Goal: Task Accomplishment & Management: Complete application form

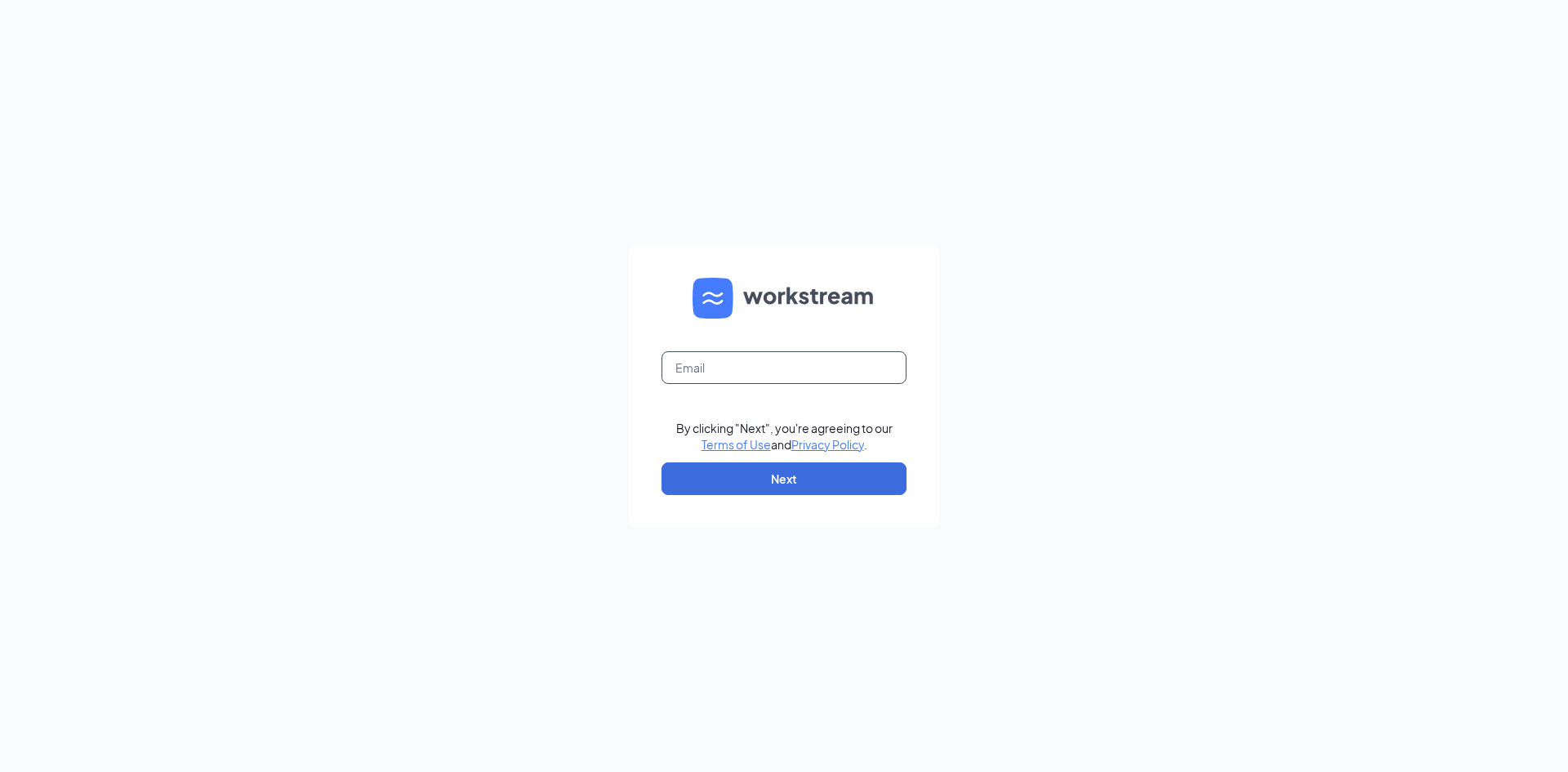
click at [701, 369] on input "text" at bounding box center [784, 367] width 245 height 33
type input "snicosia@msmrestaurants.net"
click at [768, 476] on button "Next" at bounding box center [784, 478] width 245 height 33
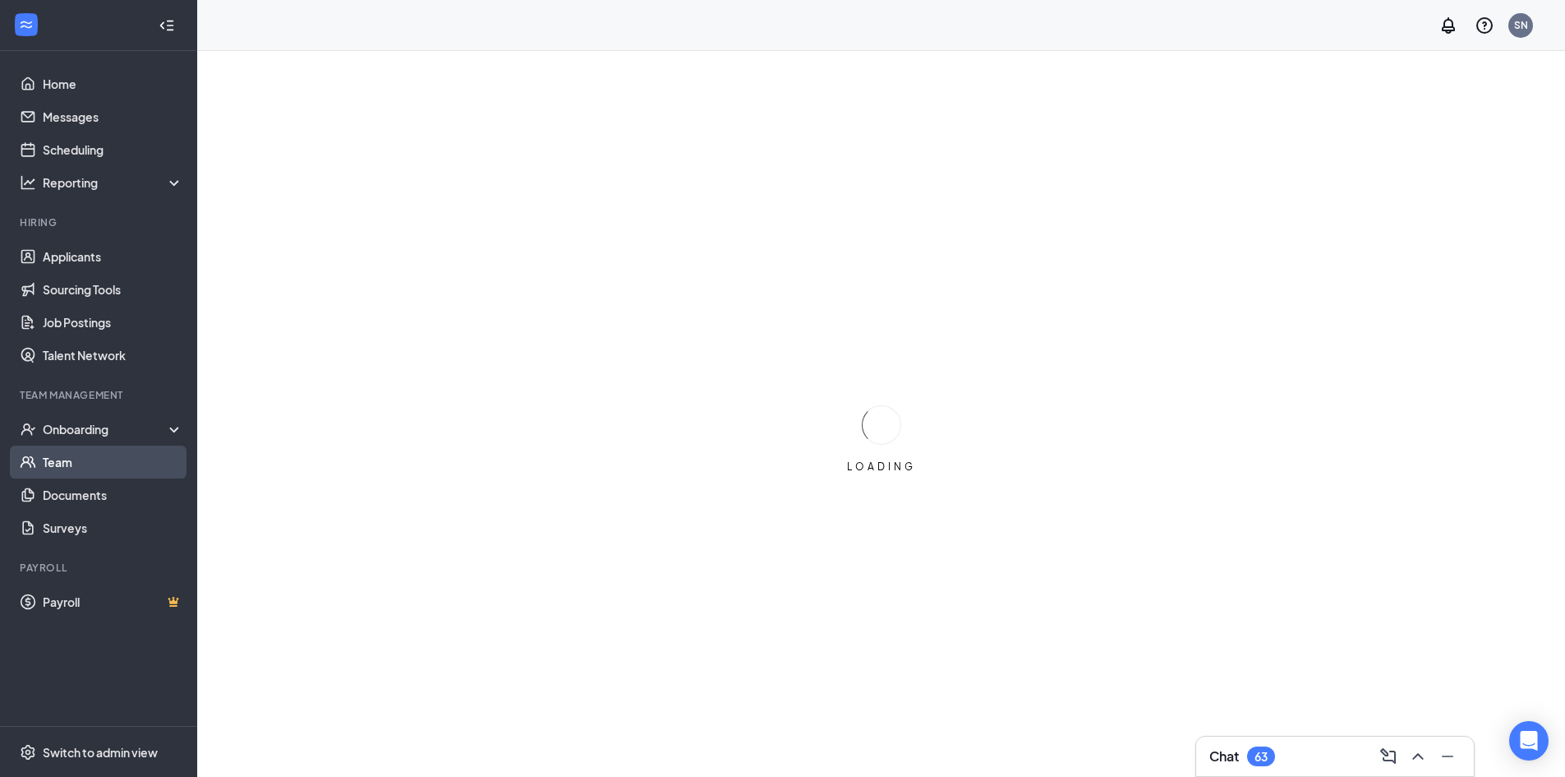
click at [67, 471] on link "Team" at bounding box center [113, 461] width 141 height 33
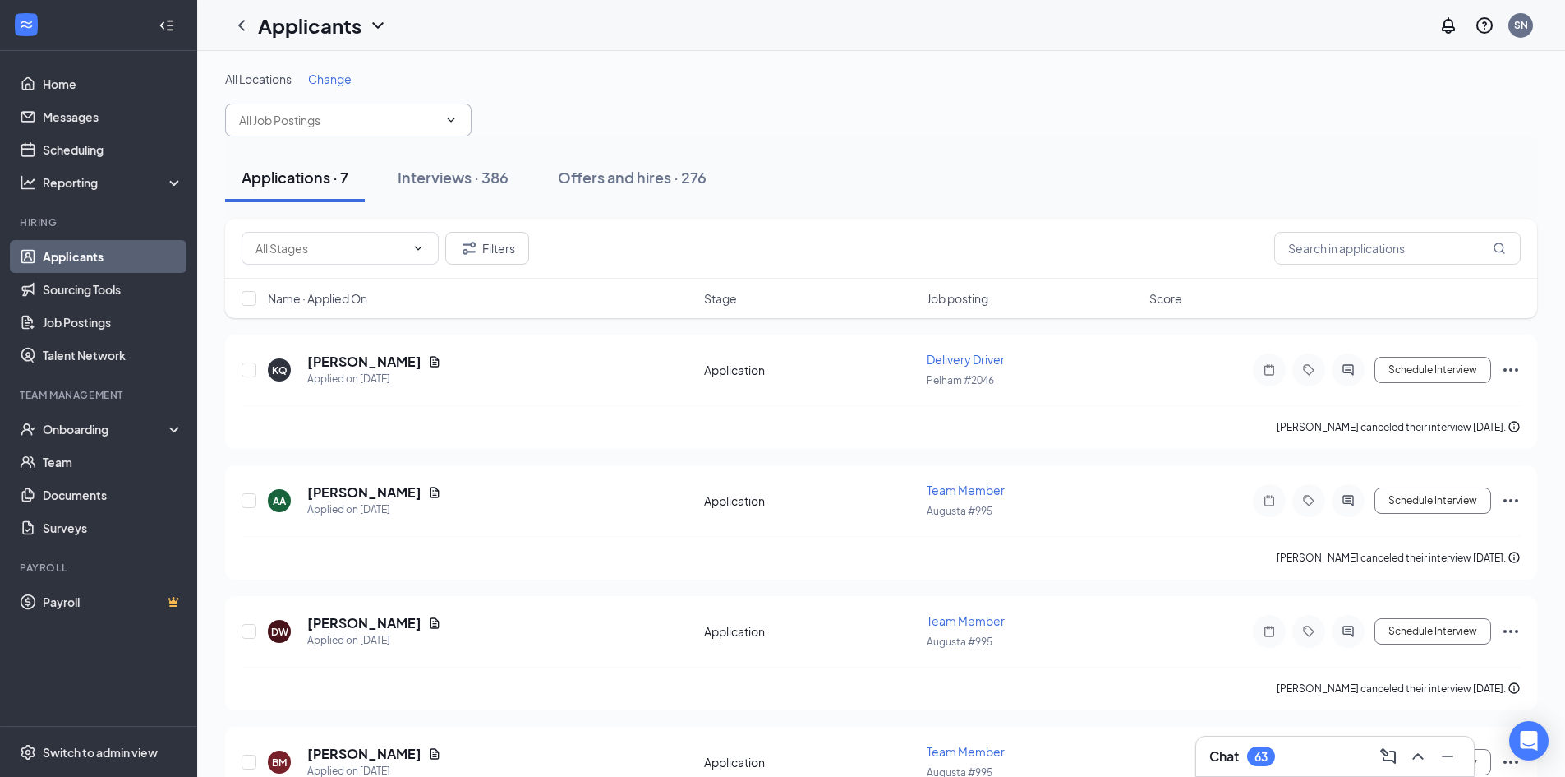
click at [454, 121] on icon "ChevronDown" at bounding box center [451, 119] width 13 height 13
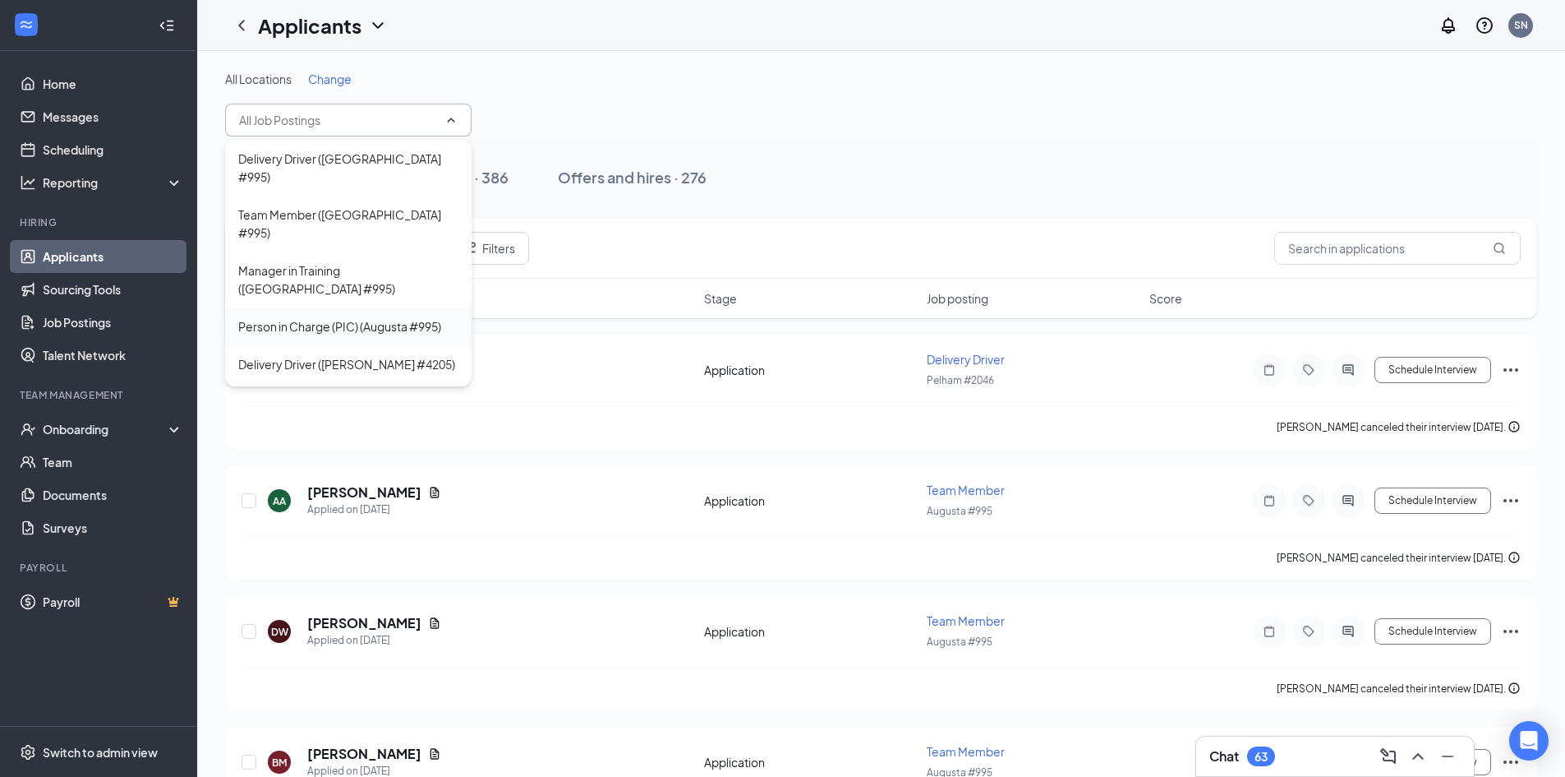
click at [384, 317] on div "Person in Charge (PIC) (Augusta #995)" at bounding box center [339, 326] width 203 height 18
type input "Person in Charge (PIC) (Augusta #995)"
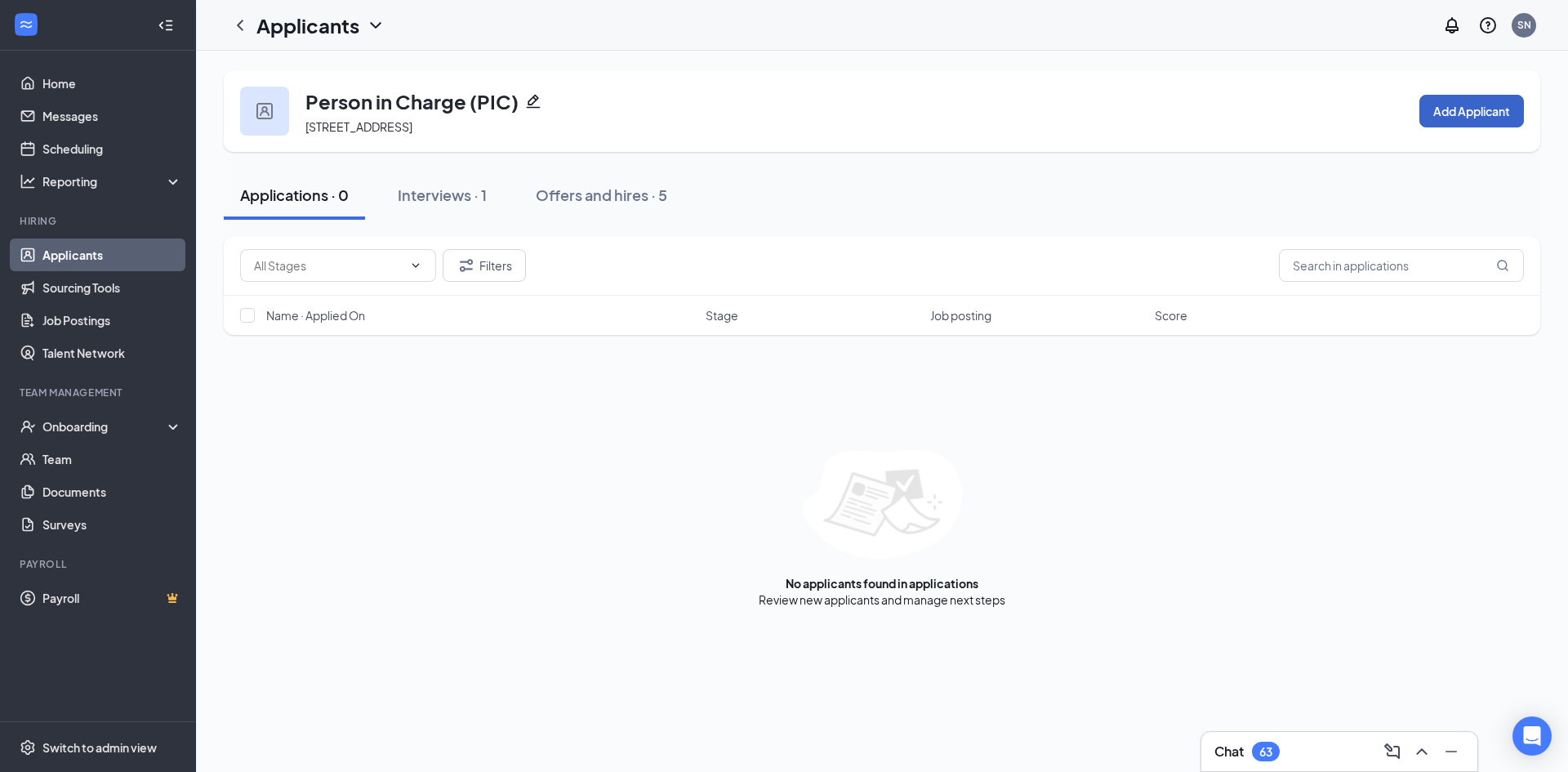
click at [1495, 113] on button "Add Applicant" at bounding box center [1471, 110] width 104 height 33
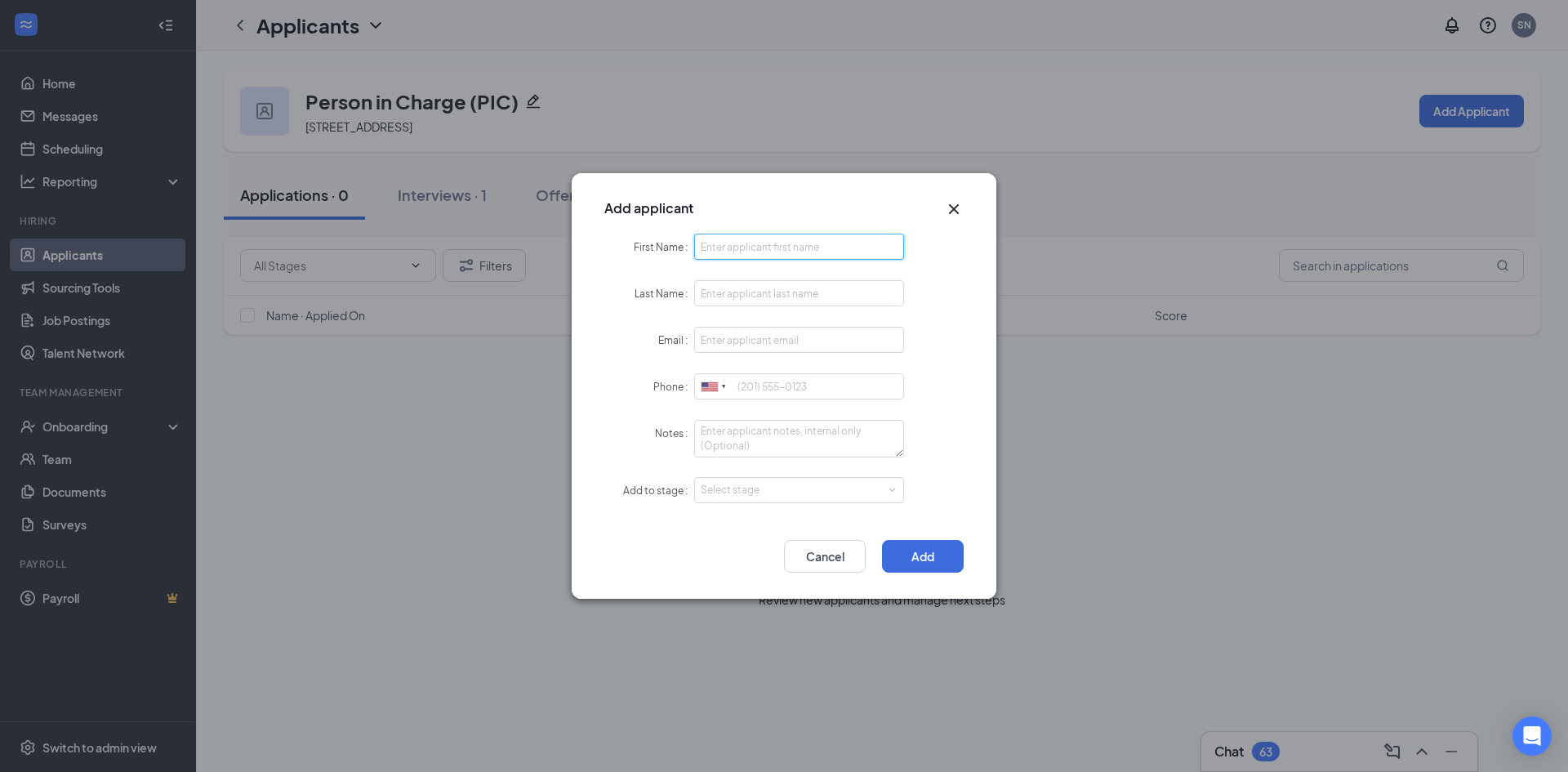
click at [756, 248] on input "First Name" at bounding box center [798, 246] width 210 height 26
click at [730, 346] on input "Email" at bounding box center [798, 340] width 210 height 26
paste input "[EMAIL_ADDRESS][DOMAIN_NAME]"
type input "[EMAIL_ADDRESS][DOMAIN_NAME]"
click at [723, 250] on input "First Name" at bounding box center [798, 246] width 210 height 26
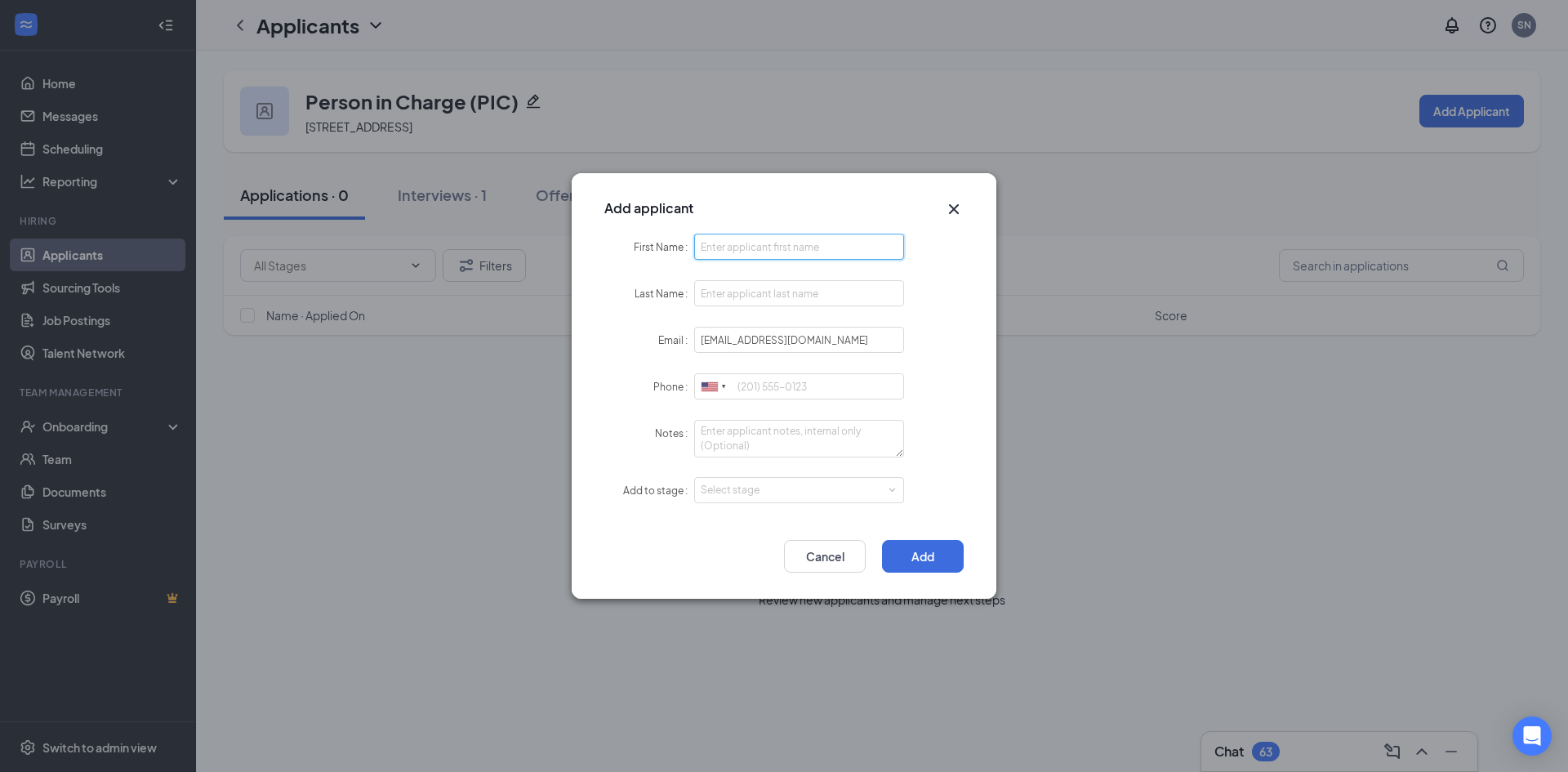
paste input "Malachi"
type input "Malachi"
click at [755, 292] on input "Last Name" at bounding box center [798, 293] width 210 height 26
type input "[PERSON_NAME]"
click at [770, 391] on input "Phone" at bounding box center [798, 386] width 210 height 26
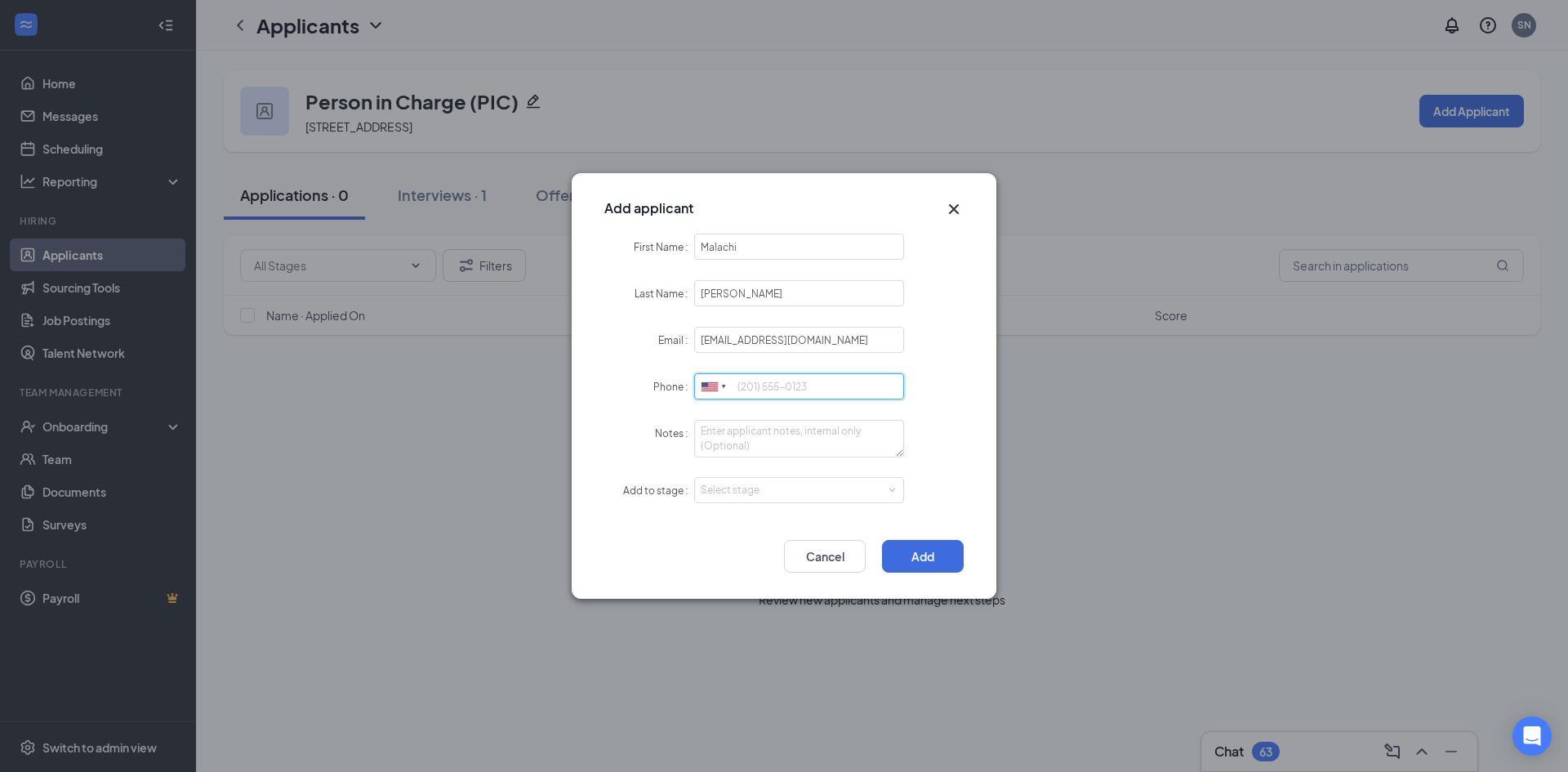
paste input "[PHONE_NUMBER]"
click at [764, 495] on div "Select stage" at bounding box center [795, 490] width 190 height 16
type input "[PHONE_NUMBER]"
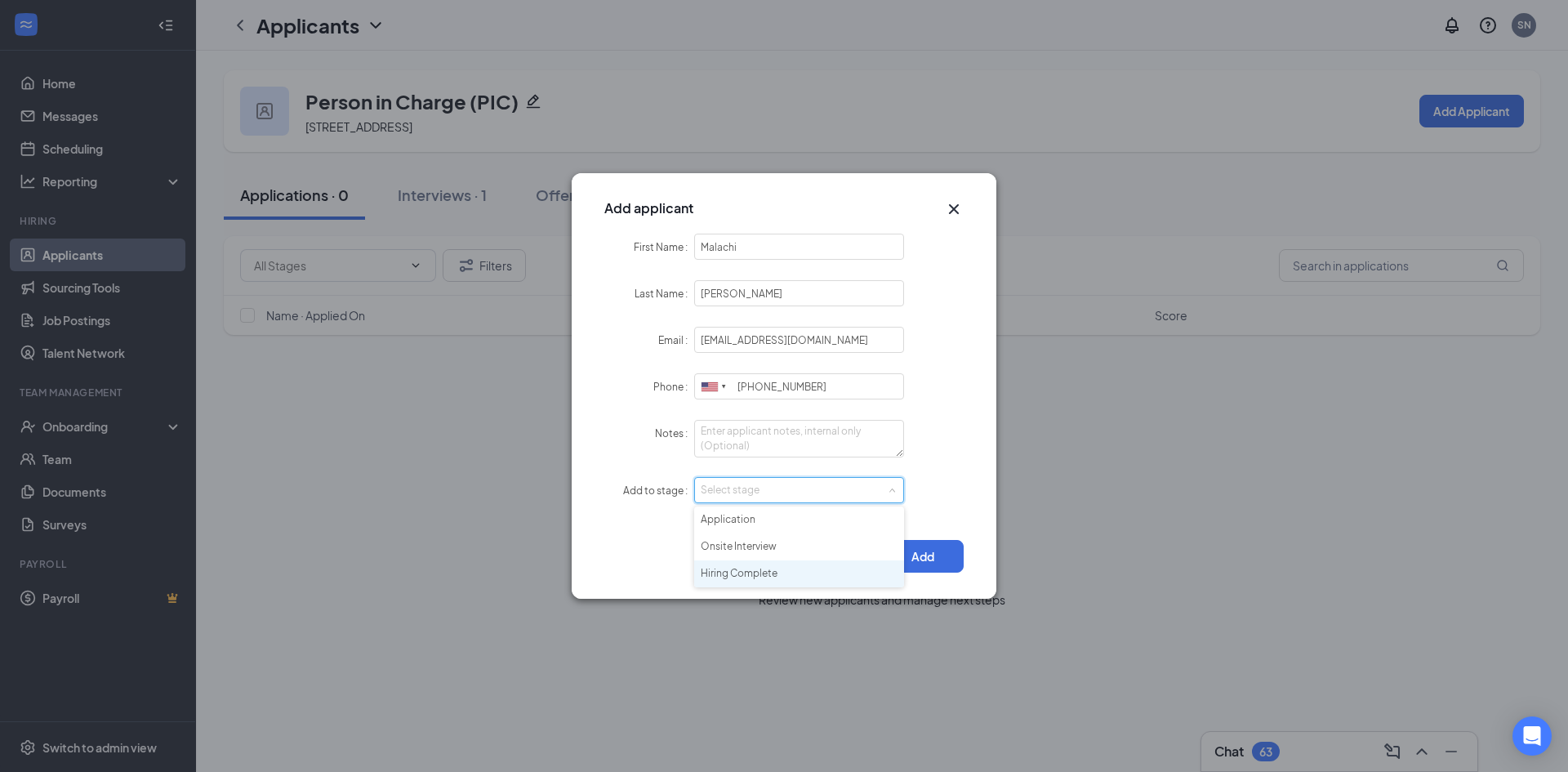
click at [765, 571] on li "Hiring Complete" at bounding box center [798, 573] width 210 height 27
click at [952, 555] on button "Add" at bounding box center [922, 555] width 81 height 33
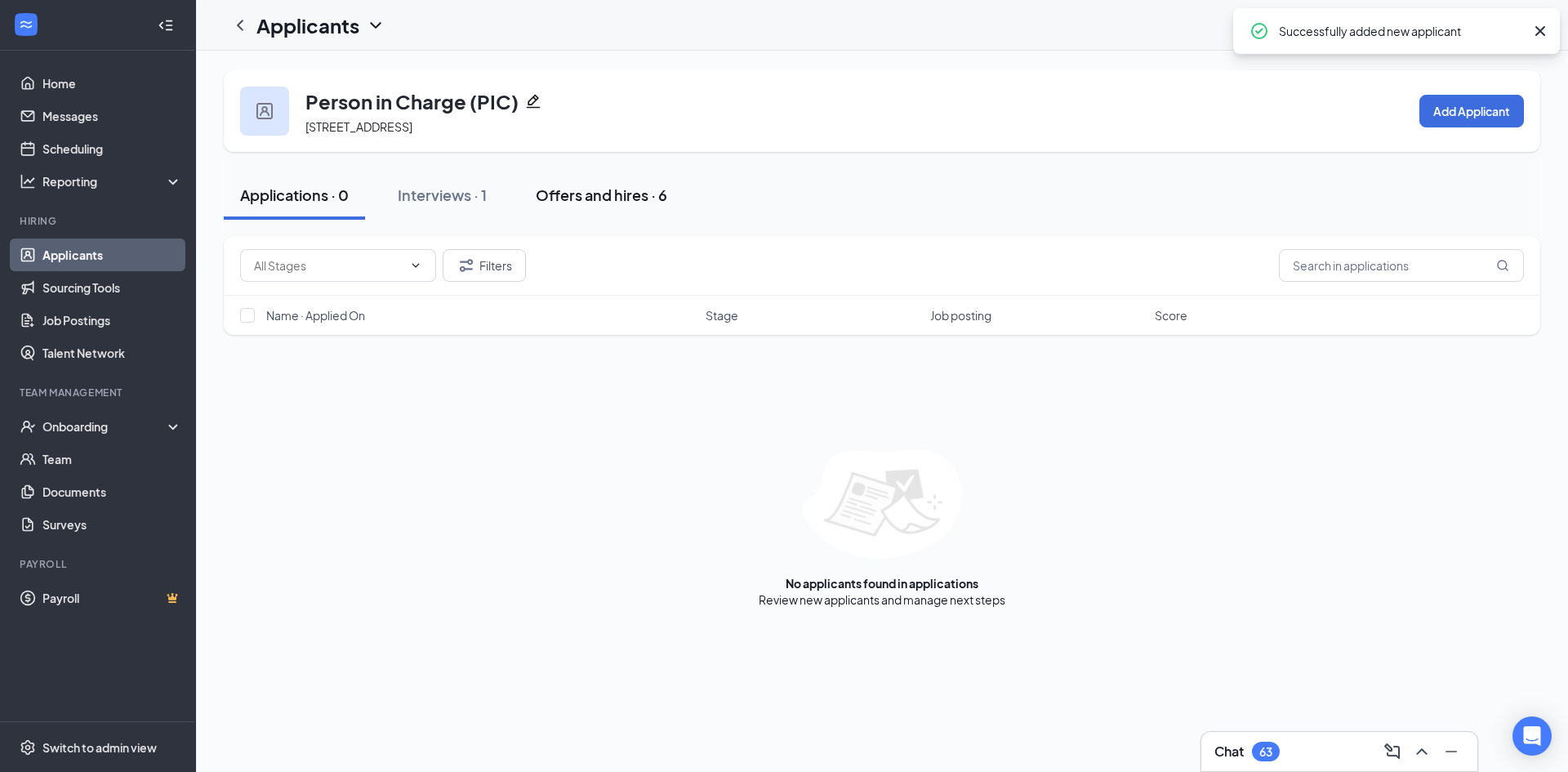
click at [655, 202] on div "Offers and hires · 6" at bounding box center [601, 195] width 131 height 21
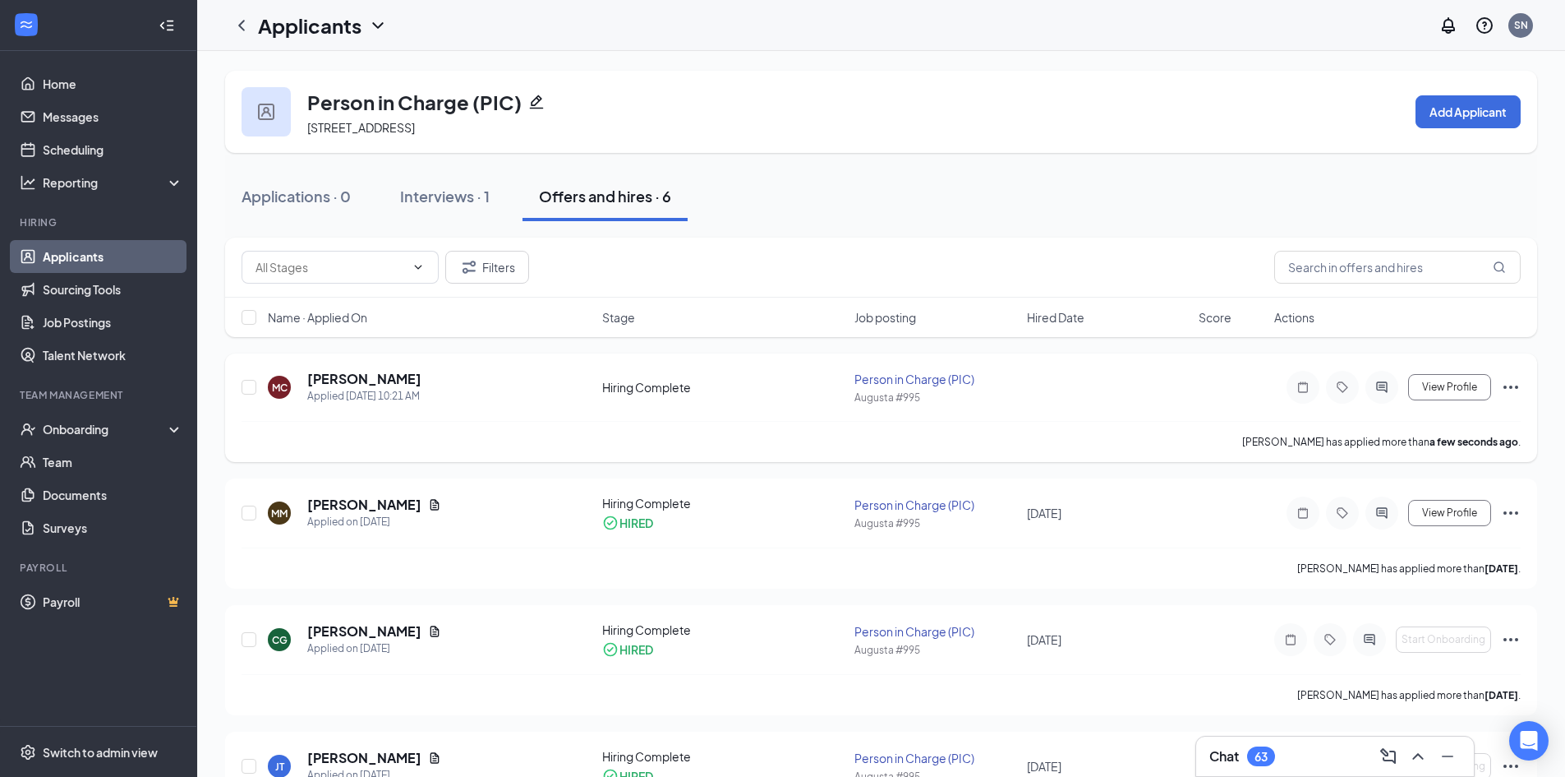
click at [1515, 385] on icon "Ellipses" at bounding box center [1511, 387] width 20 height 20
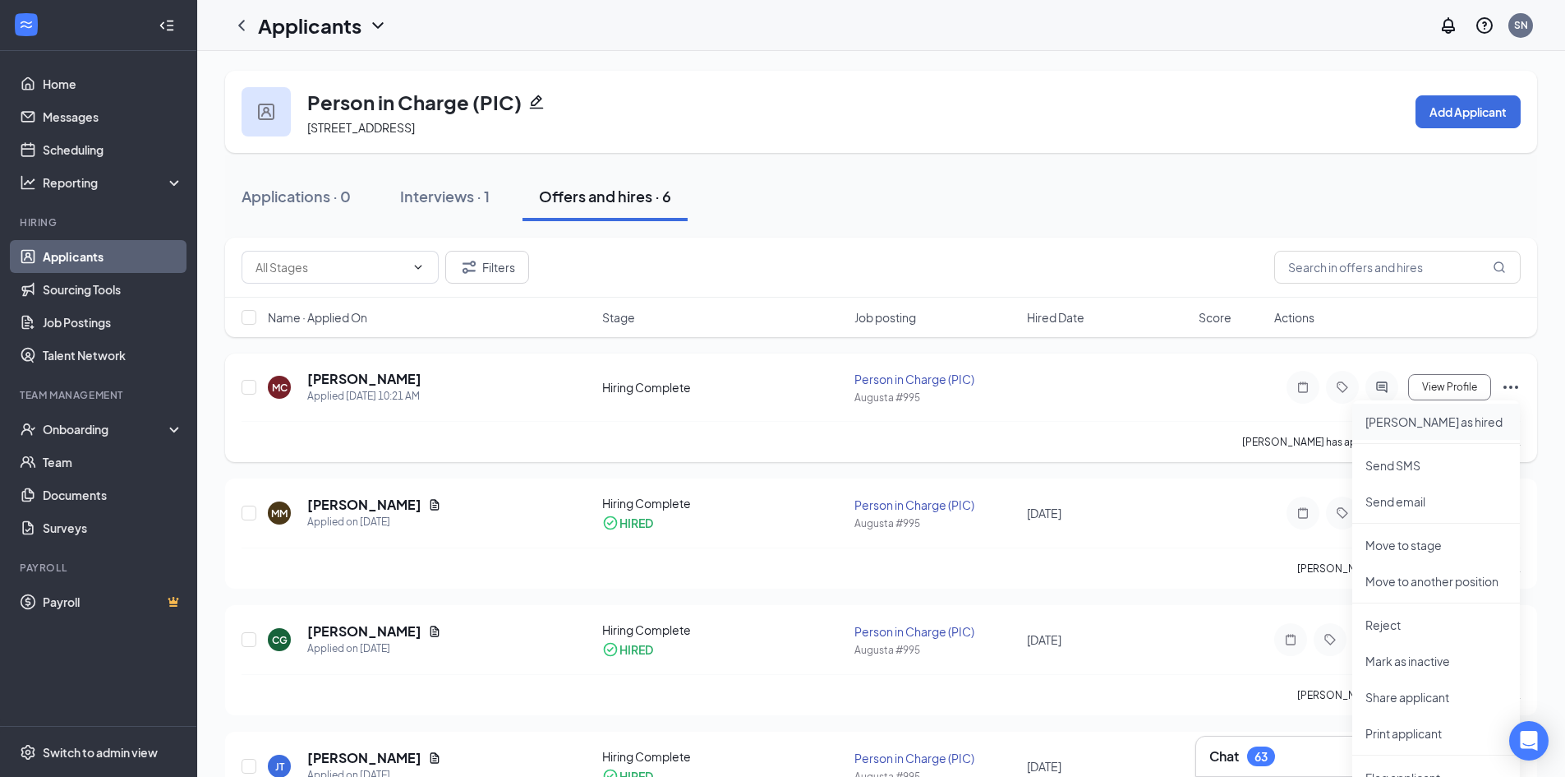
click at [1430, 425] on p "[PERSON_NAME] as hired" at bounding box center [1436, 421] width 141 height 16
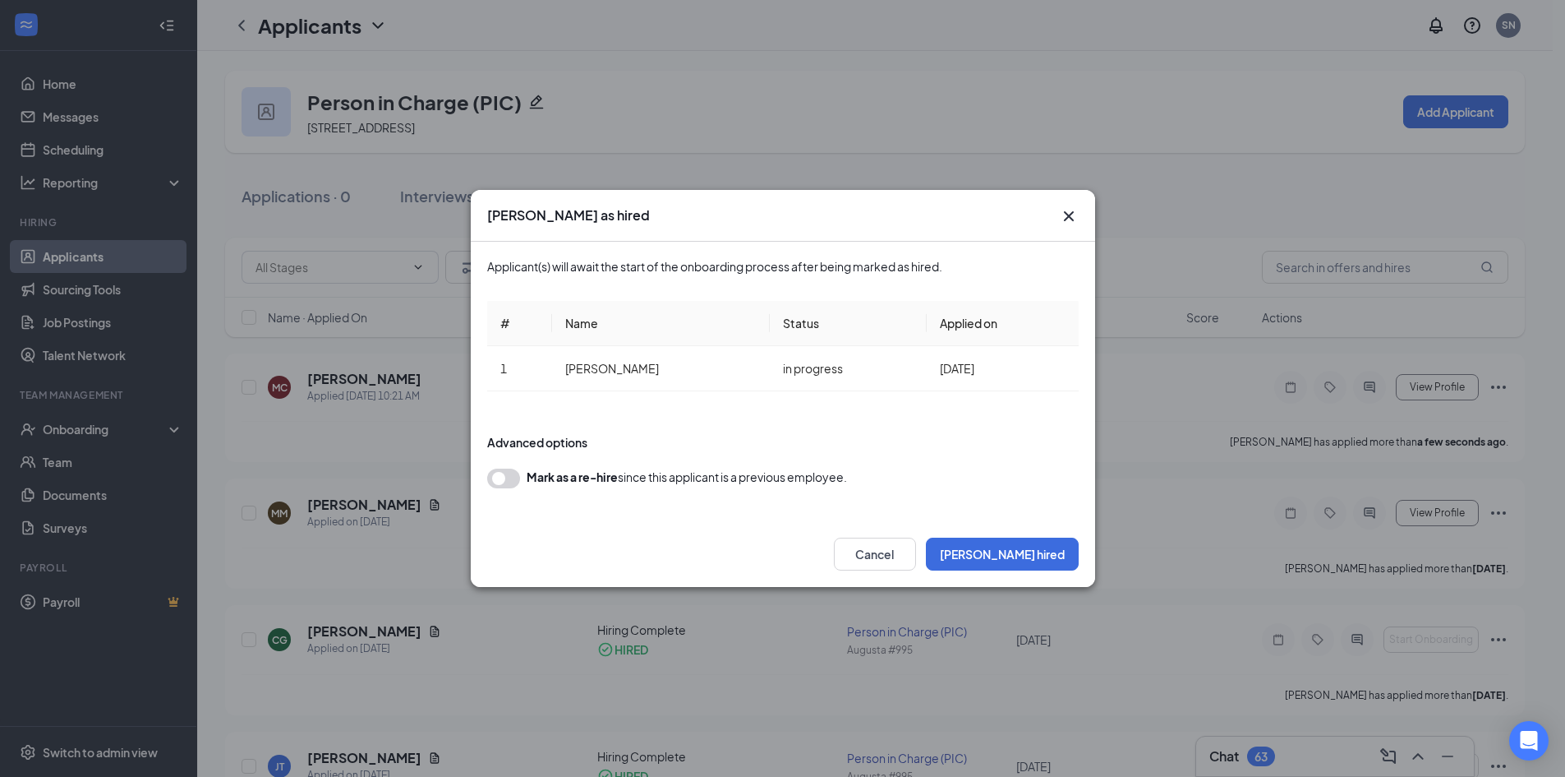
click at [509, 479] on button "button" at bounding box center [503, 478] width 33 height 20
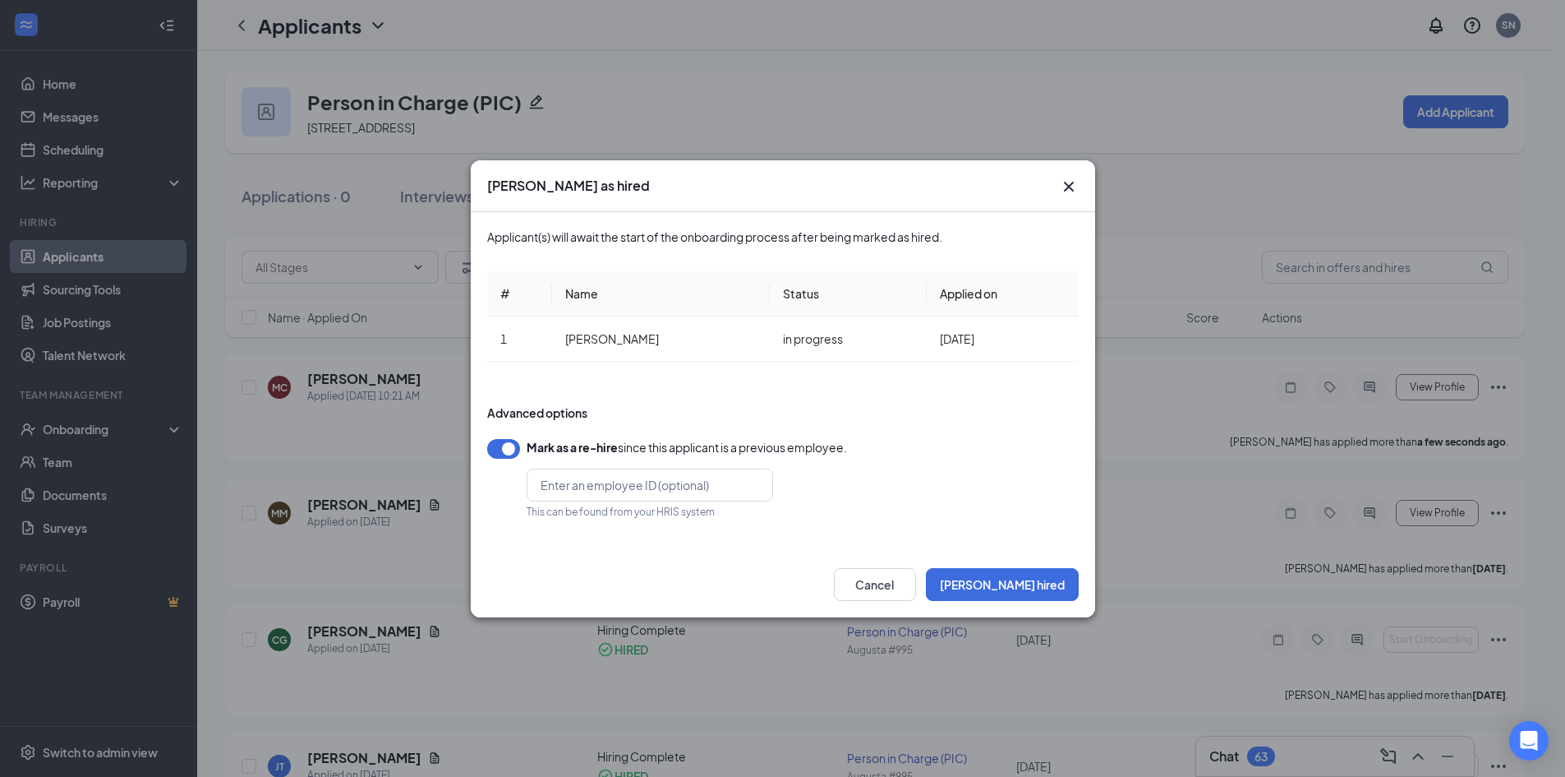
click at [504, 453] on button "button" at bounding box center [503, 449] width 33 height 20
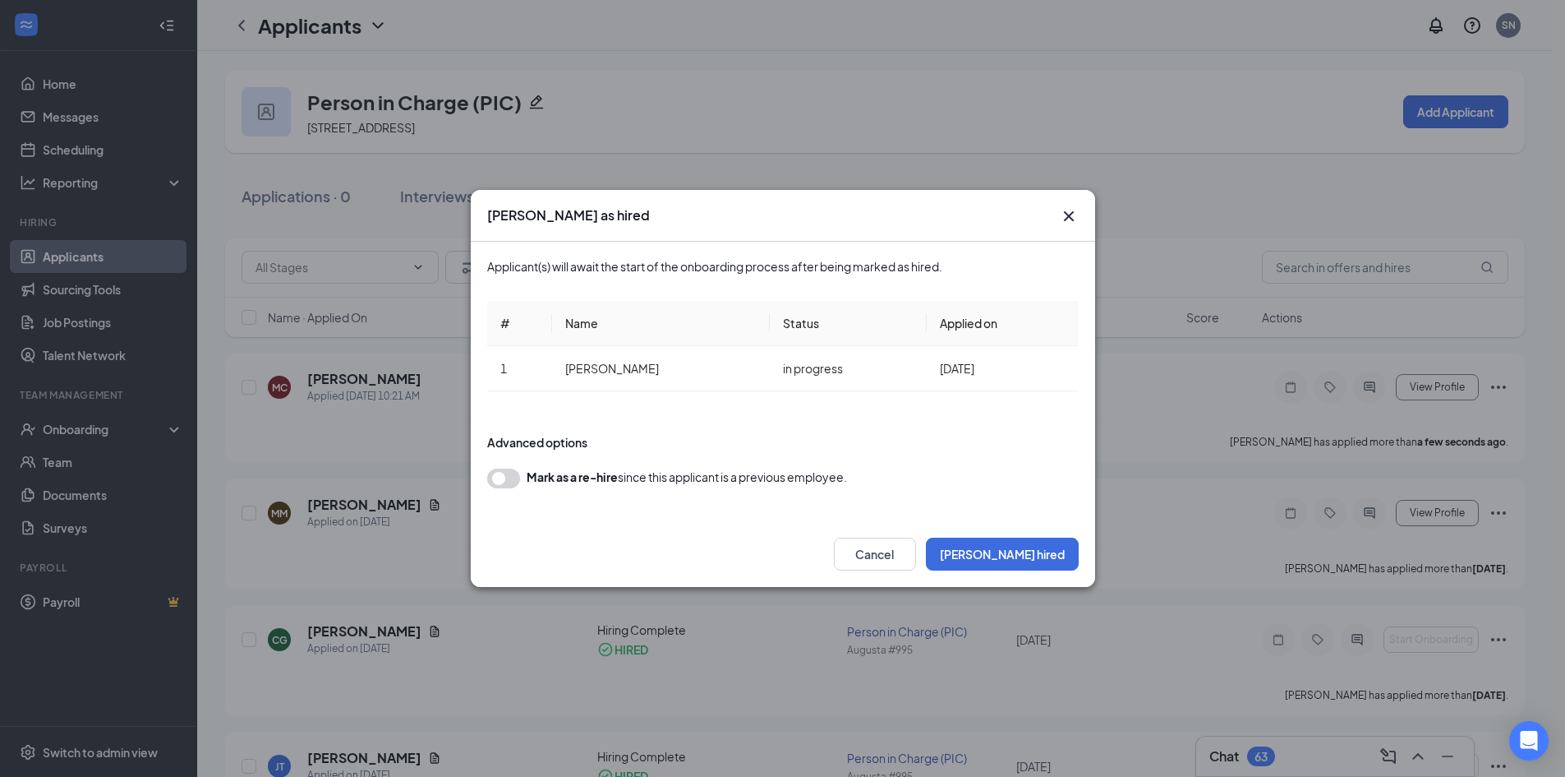
click at [501, 482] on button "button" at bounding box center [503, 478] width 33 height 20
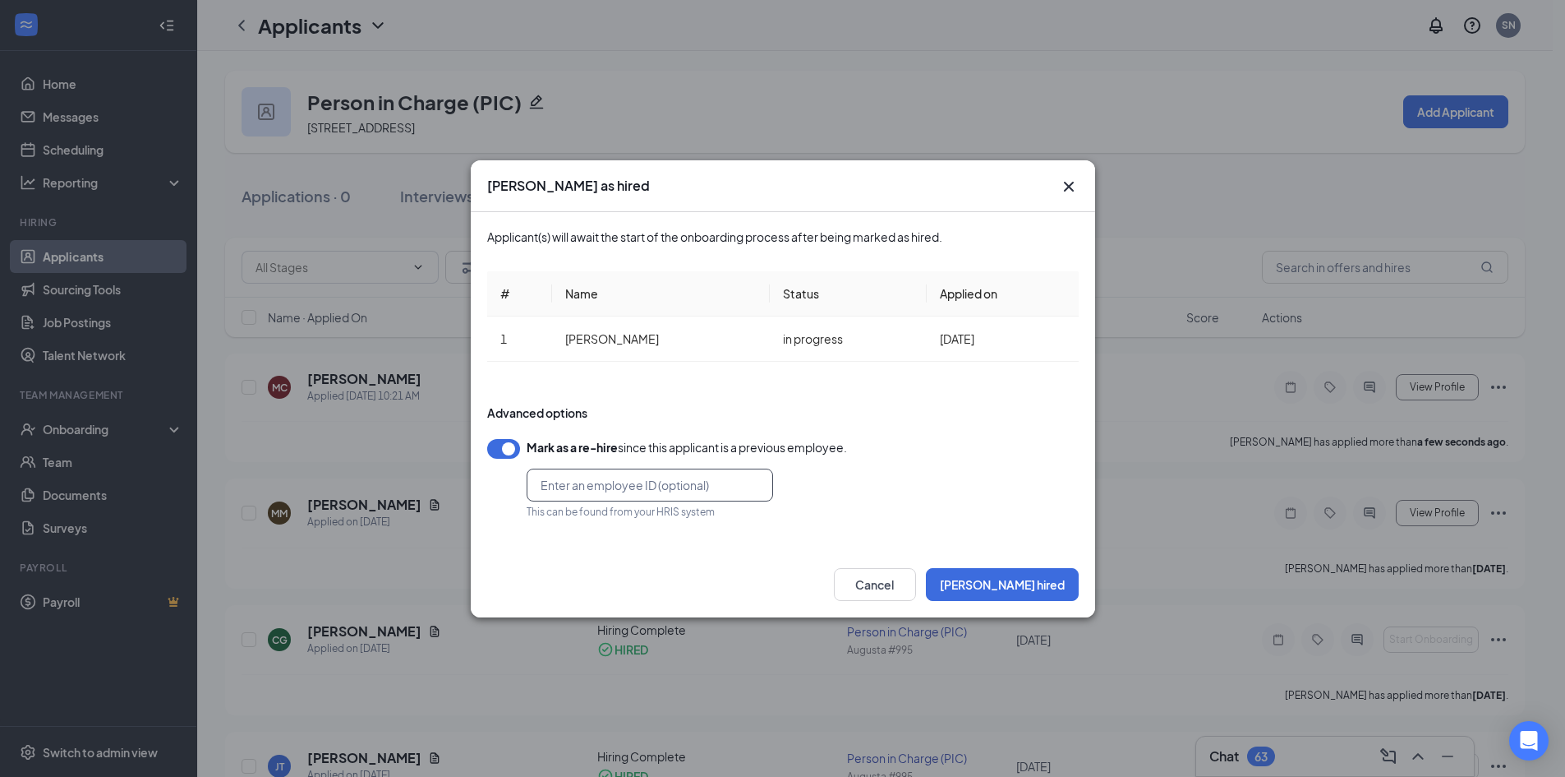
click at [688, 486] on input "text" at bounding box center [650, 484] width 247 height 33
type input "643"
click at [1064, 587] on button "[PERSON_NAME] hired" at bounding box center [1002, 584] width 153 height 33
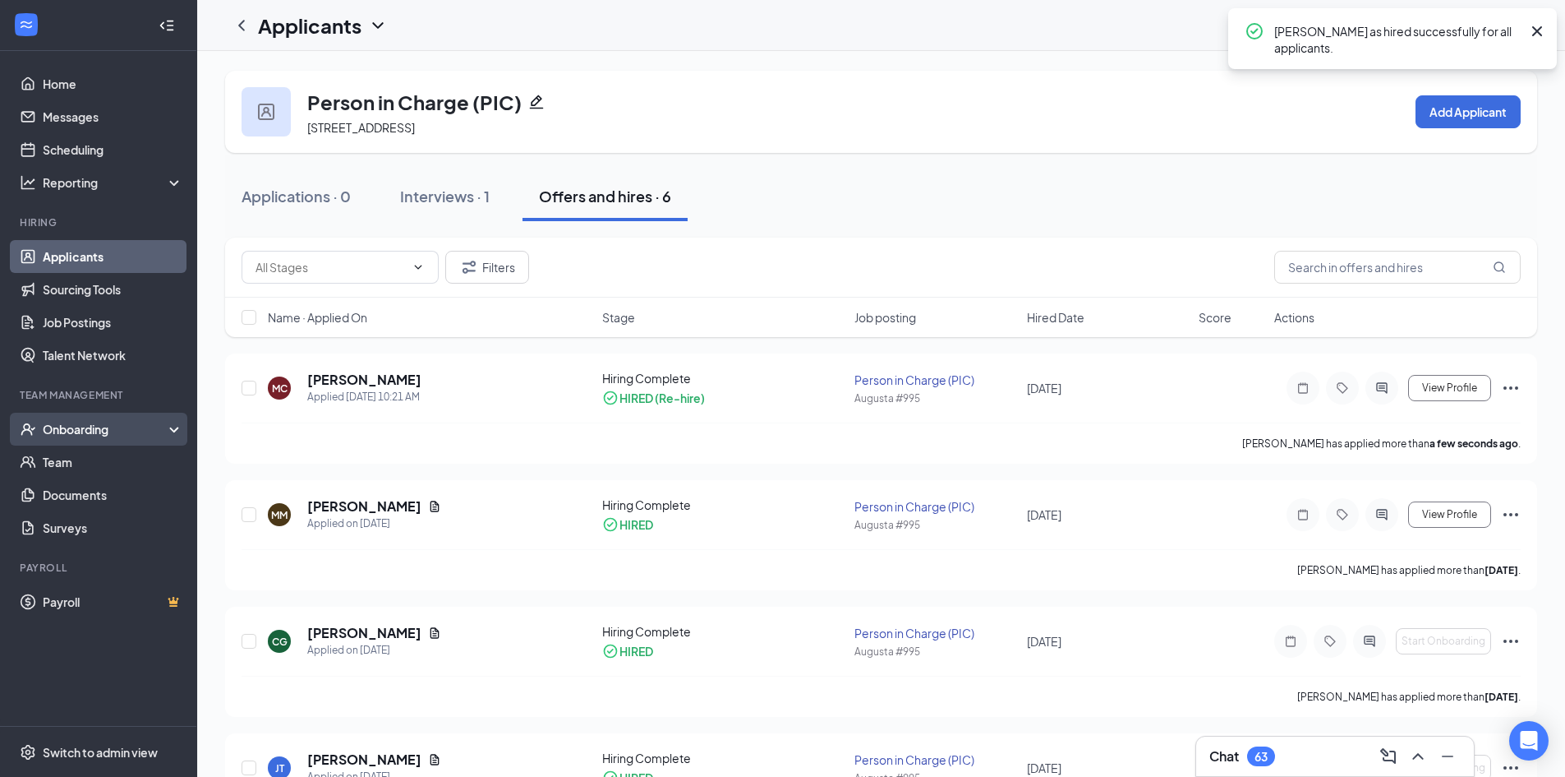
click at [97, 426] on div "Onboarding" at bounding box center [106, 429] width 127 height 16
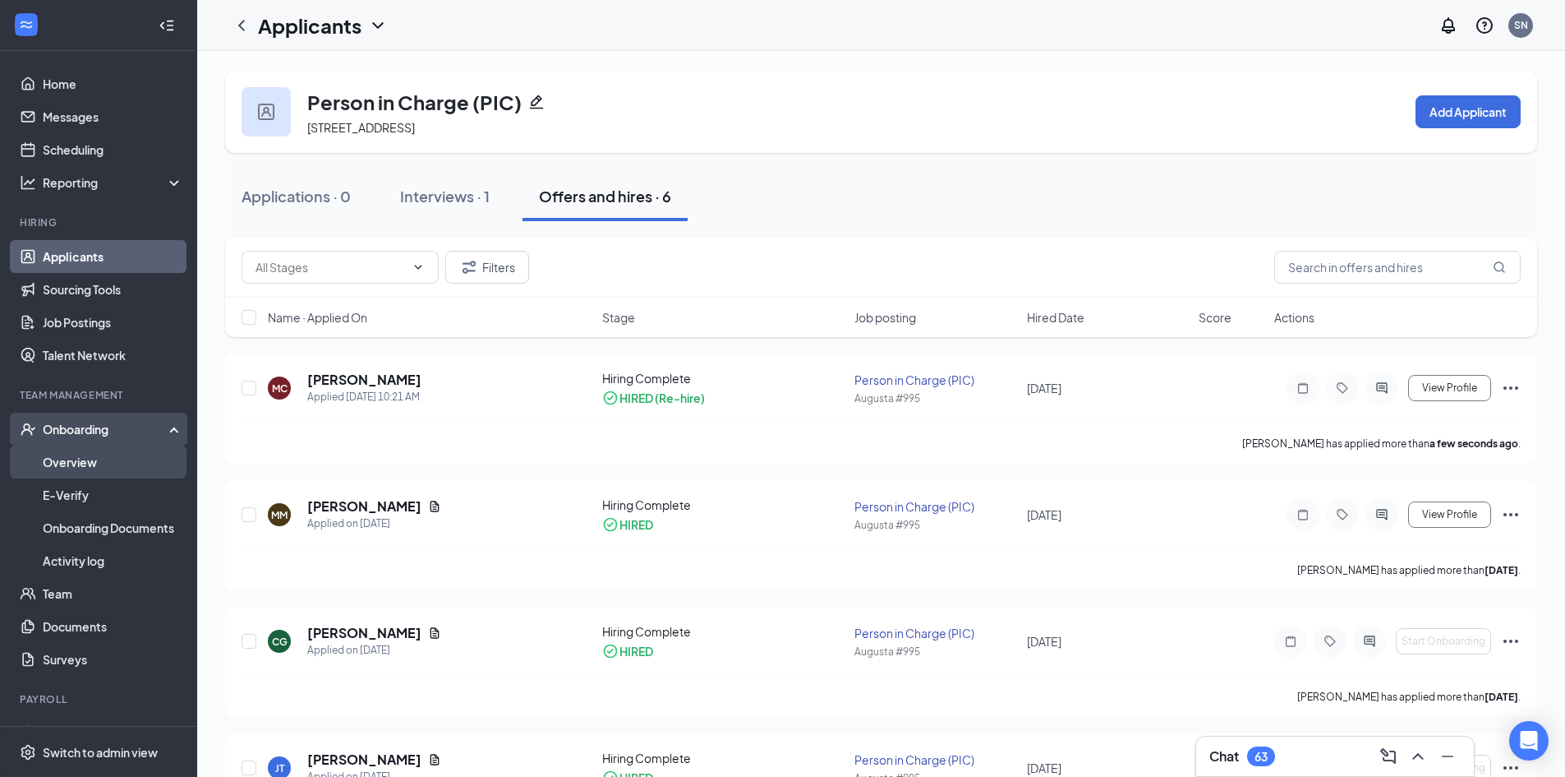
click at [96, 461] on link "Overview" at bounding box center [113, 461] width 141 height 33
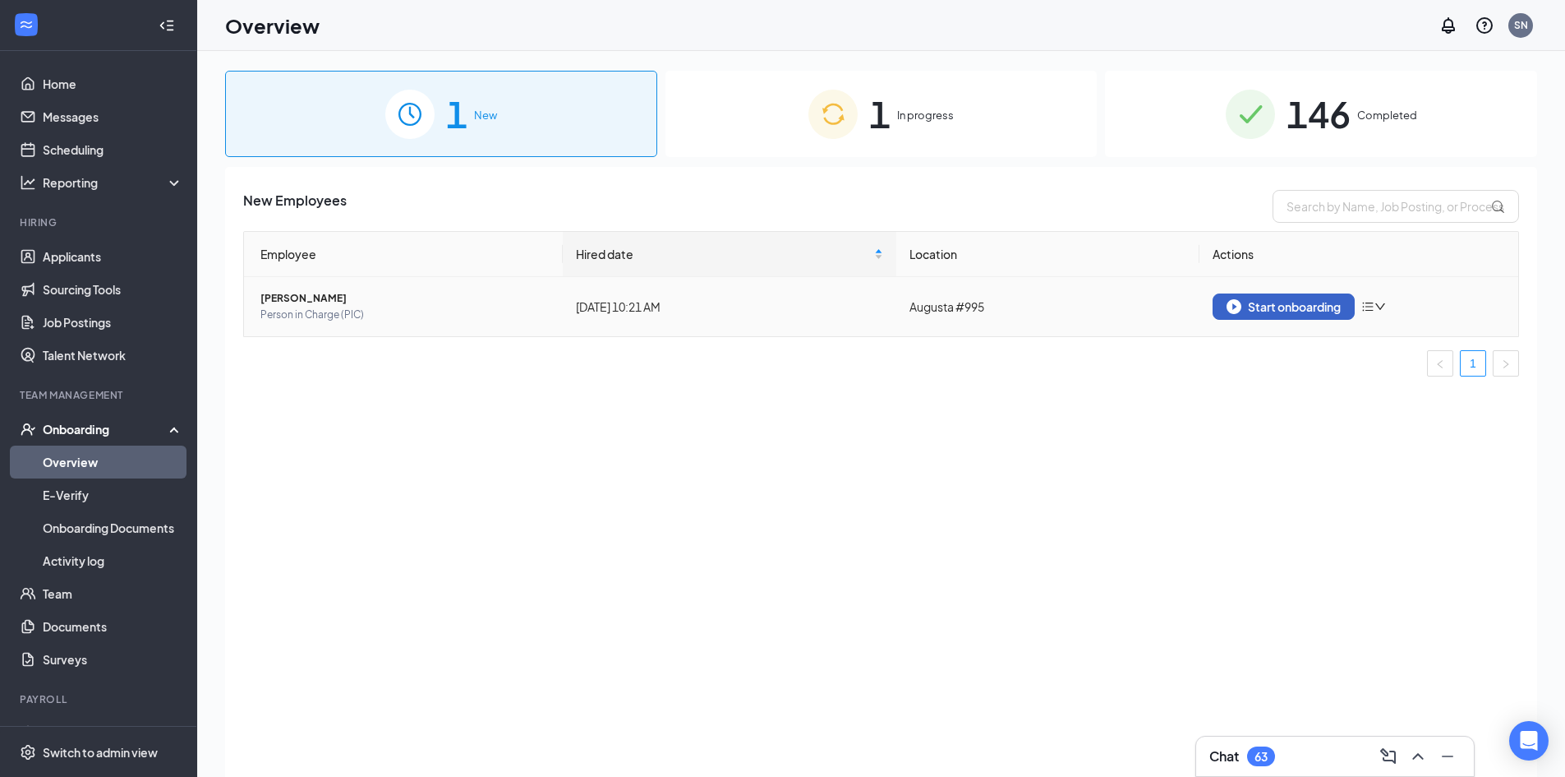
click at [1324, 307] on div "Start onboarding" at bounding box center [1284, 306] width 114 height 15
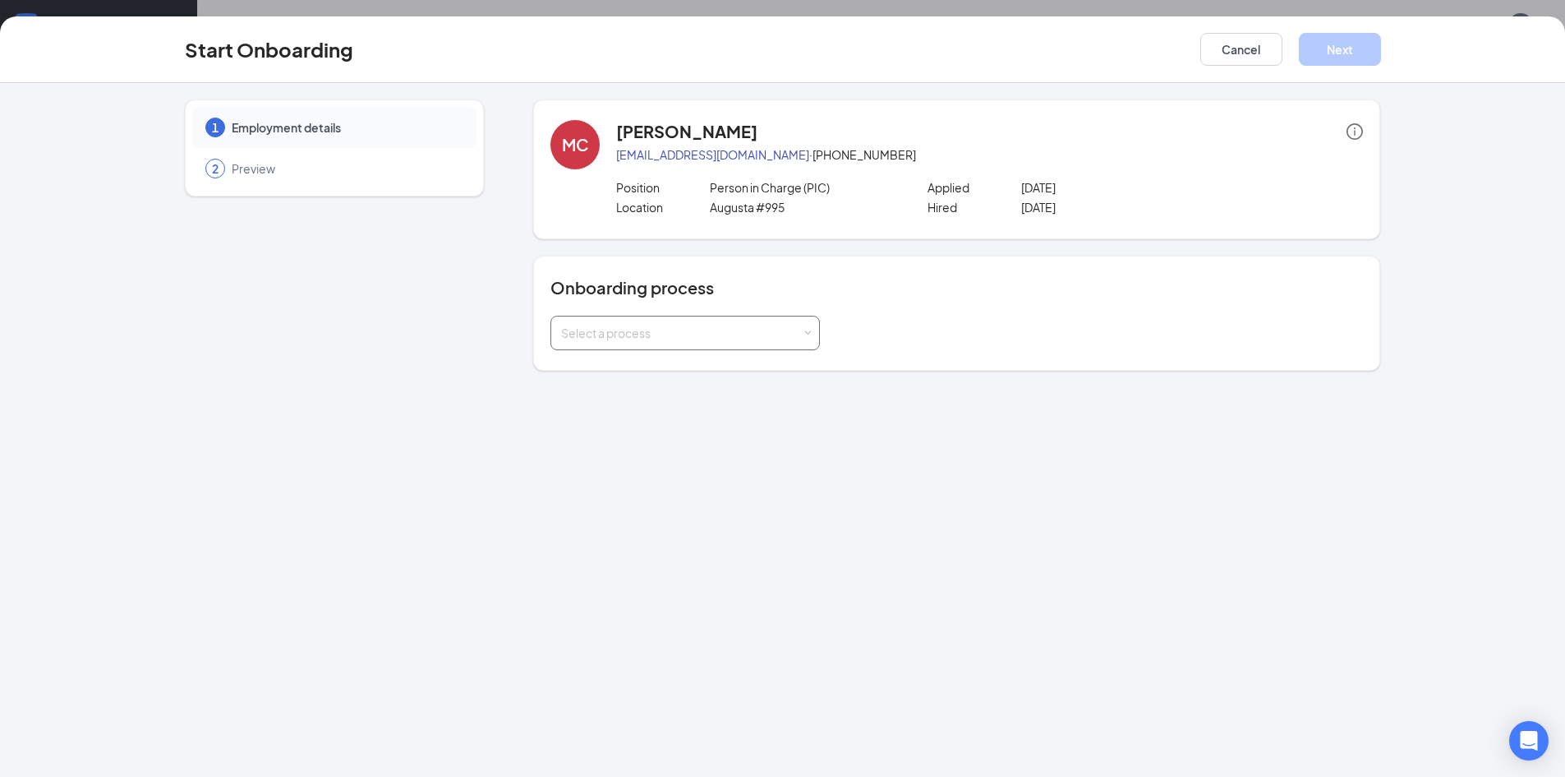
click at [799, 331] on div "Select a process" at bounding box center [681, 333] width 241 height 16
click at [669, 402] on span "JJ Onboarding - New Hire" at bounding box center [623, 397] width 133 height 15
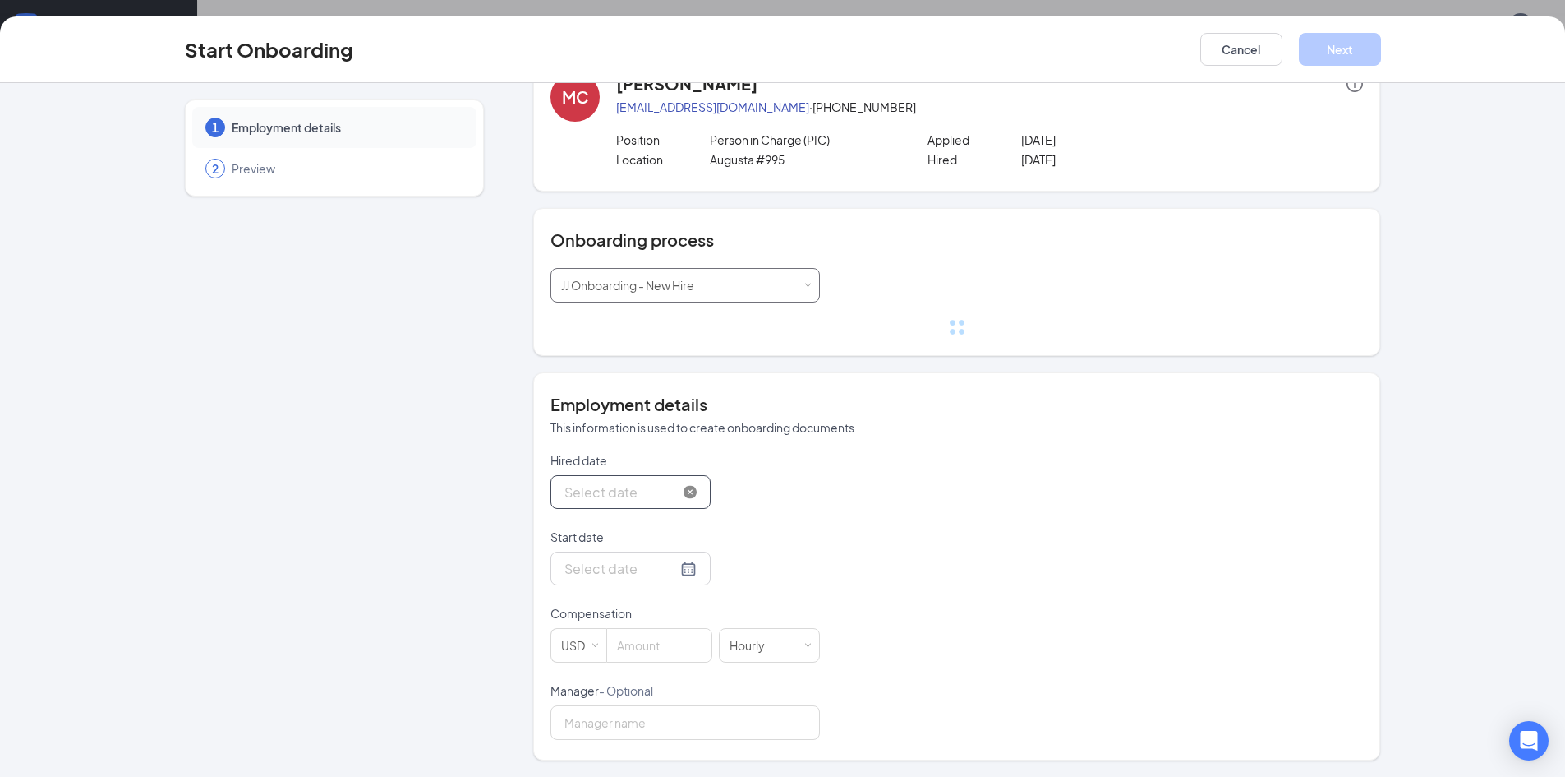
scroll to position [15, 0]
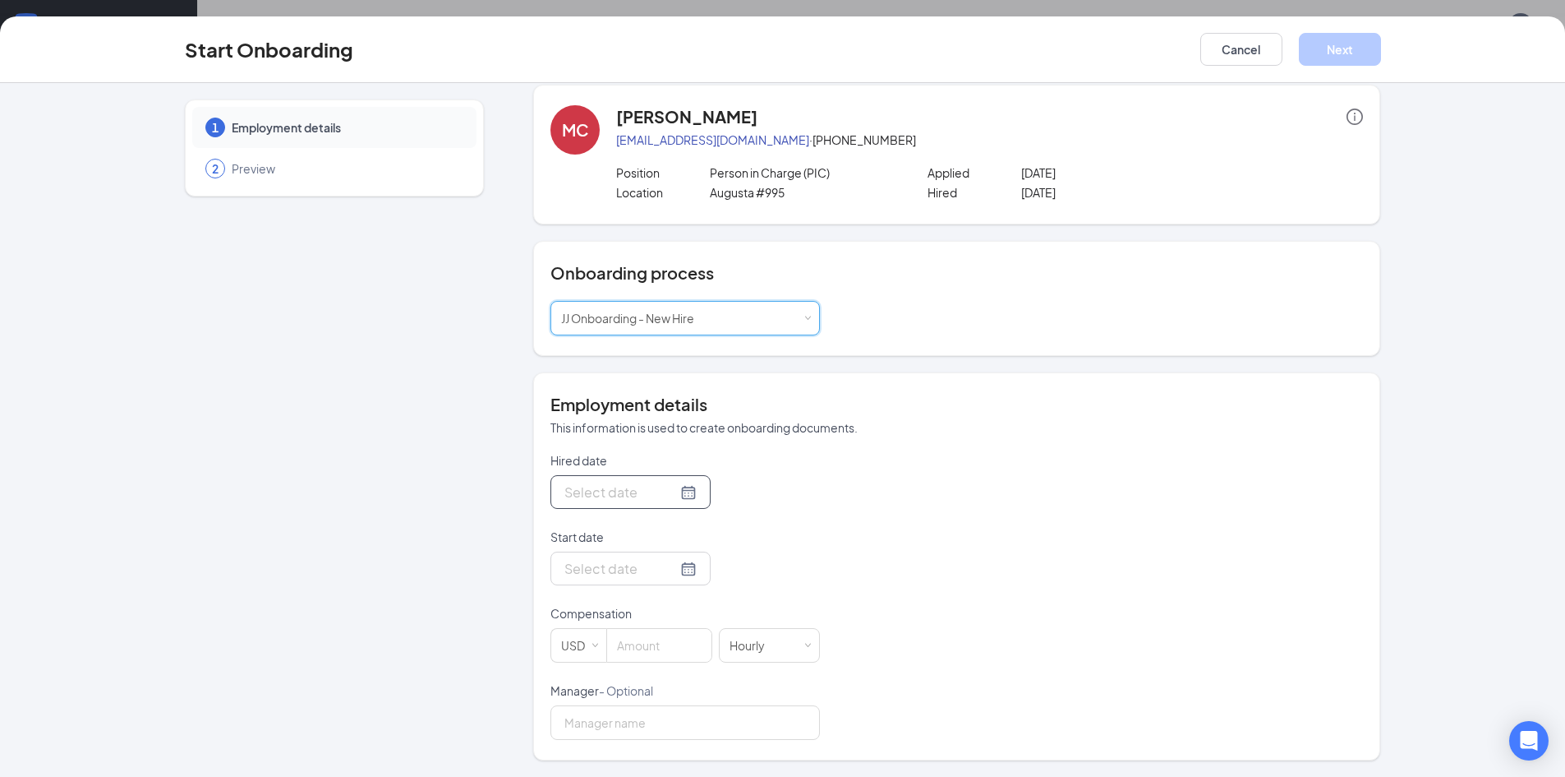
click at [672, 492] on div at bounding box center [631, 492] width 132 height 21
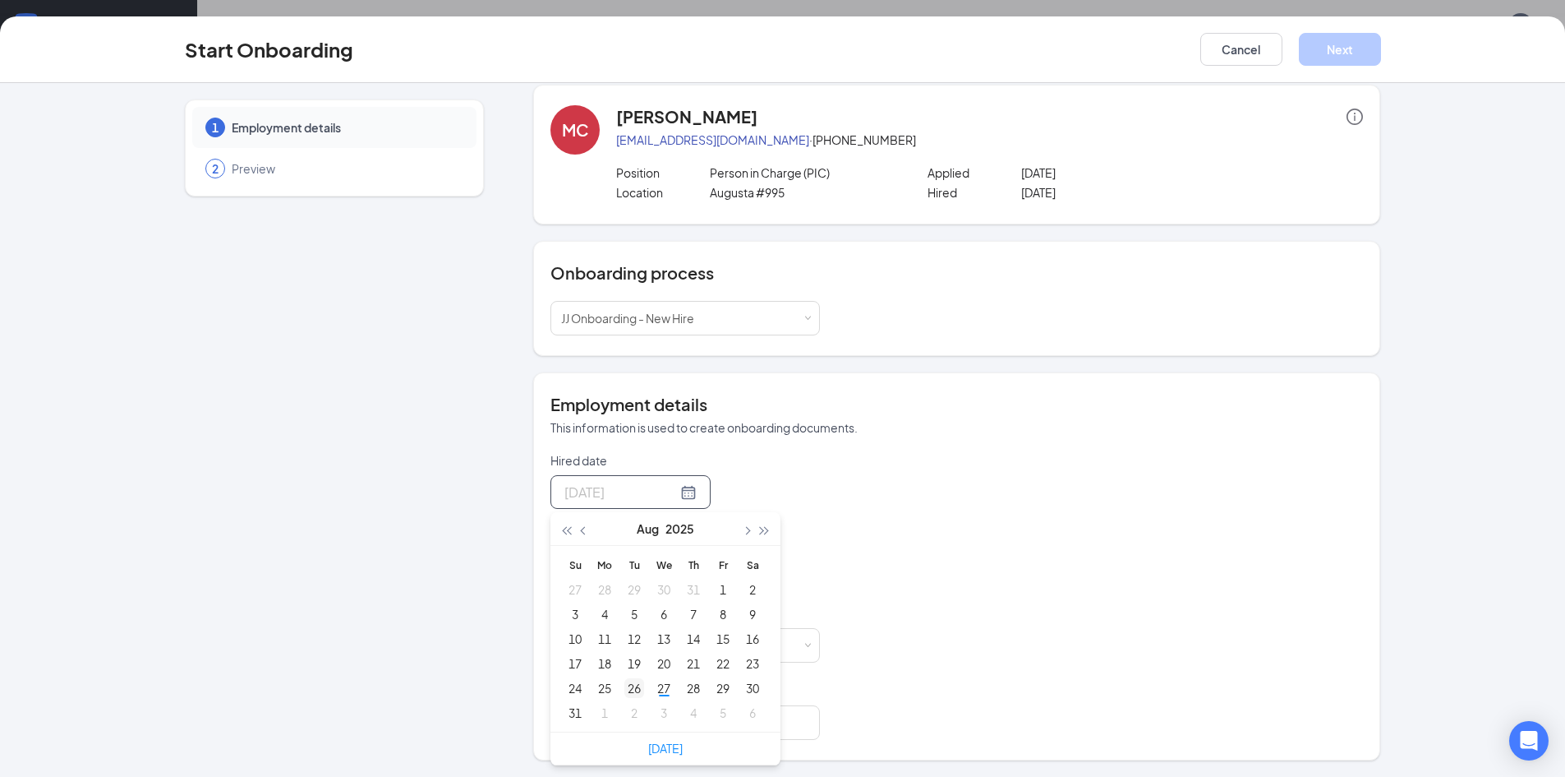
type input "[DATE]"
click at [628, 688] on div "26" at bounding box center [635, 688] width 20 height 20
click at [666, 565] on div at bounding box center [631, 568] width 132 height 21
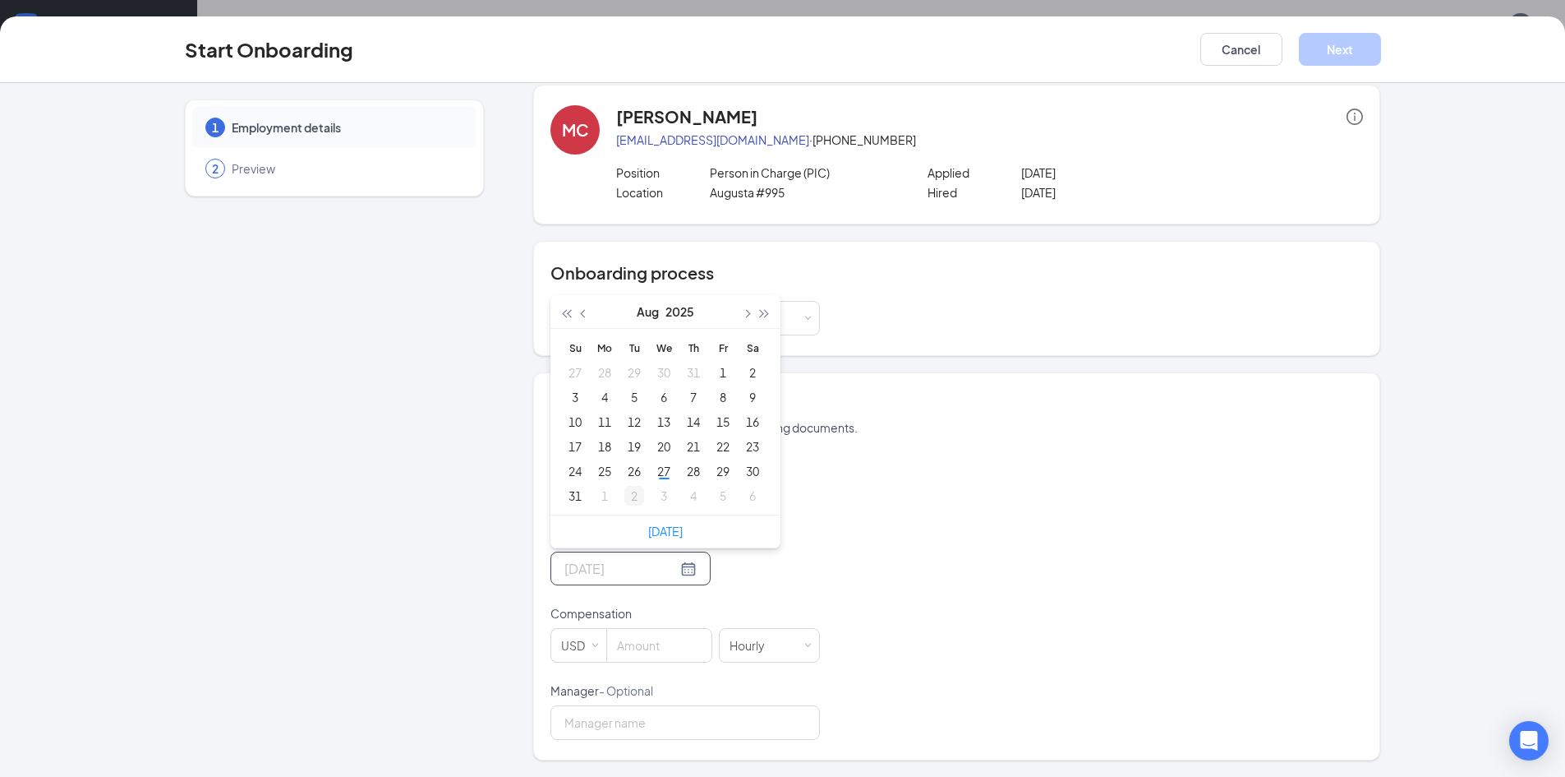
type input "[DATE]"
click at [625, 498] on div "2" at bounding box center [635, 496] width 20 height 20
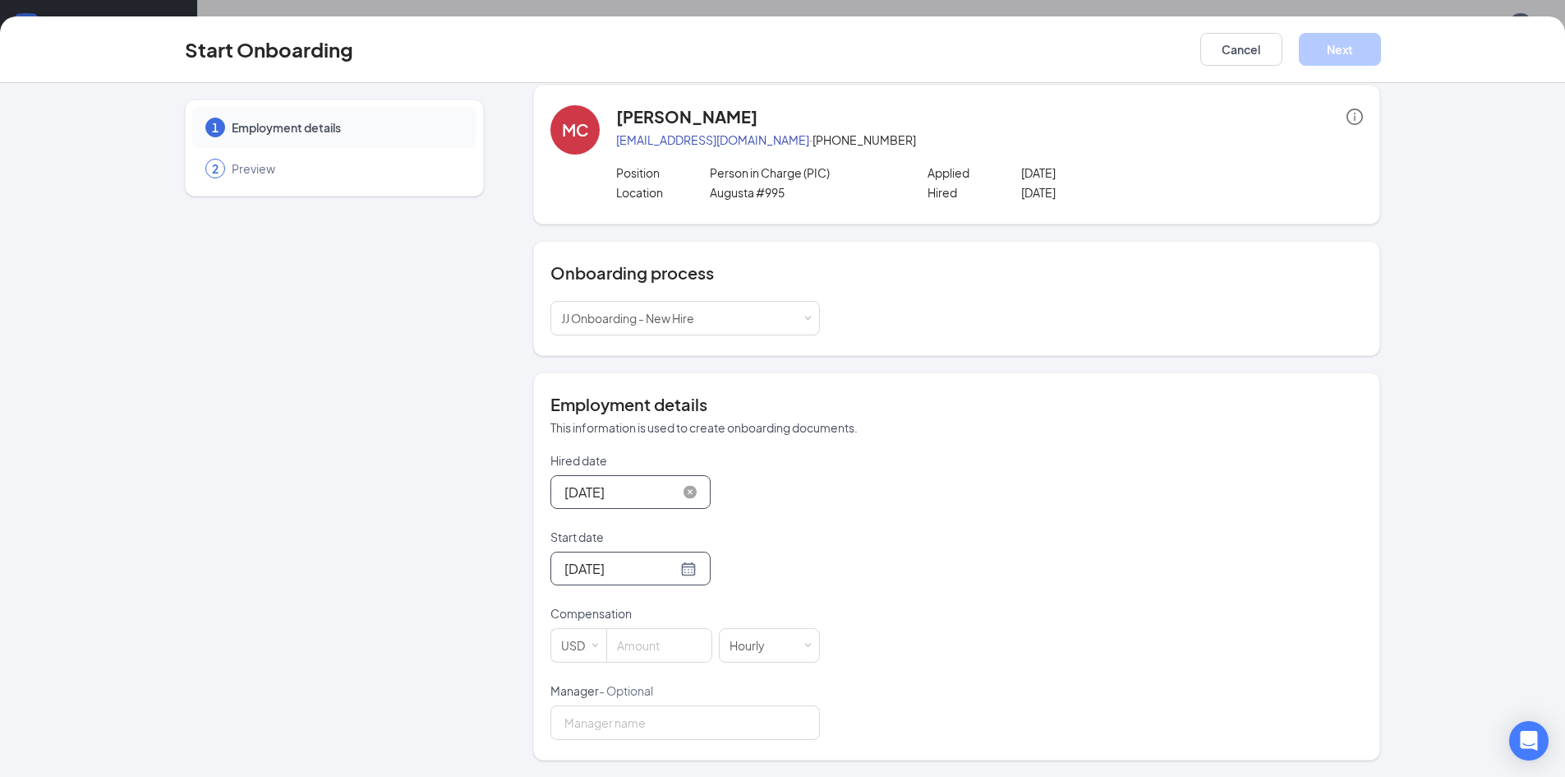
scroll to position [74, 0]
click at [666, 650] on input at bounding box center [659, 645] width 104 height 33
type input "14"
click at [684, 727] on input "Manager - Optional" at bounding box center [686, 722] width 270 height 35
type input "[PERSON_NAME]"
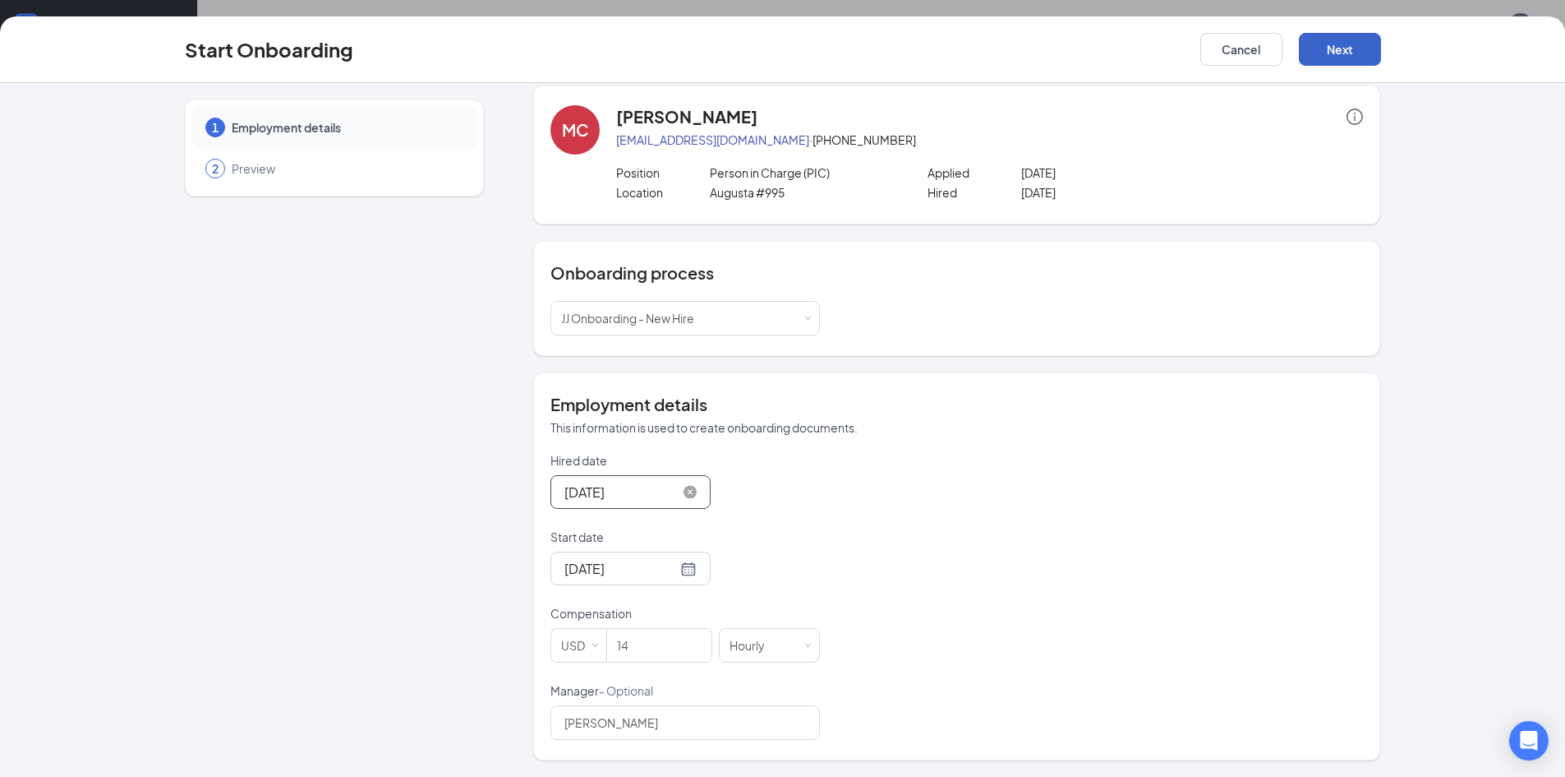
click at [1351, 50] on button "Next" at bounding box center [1340, 49] width 82 height 33
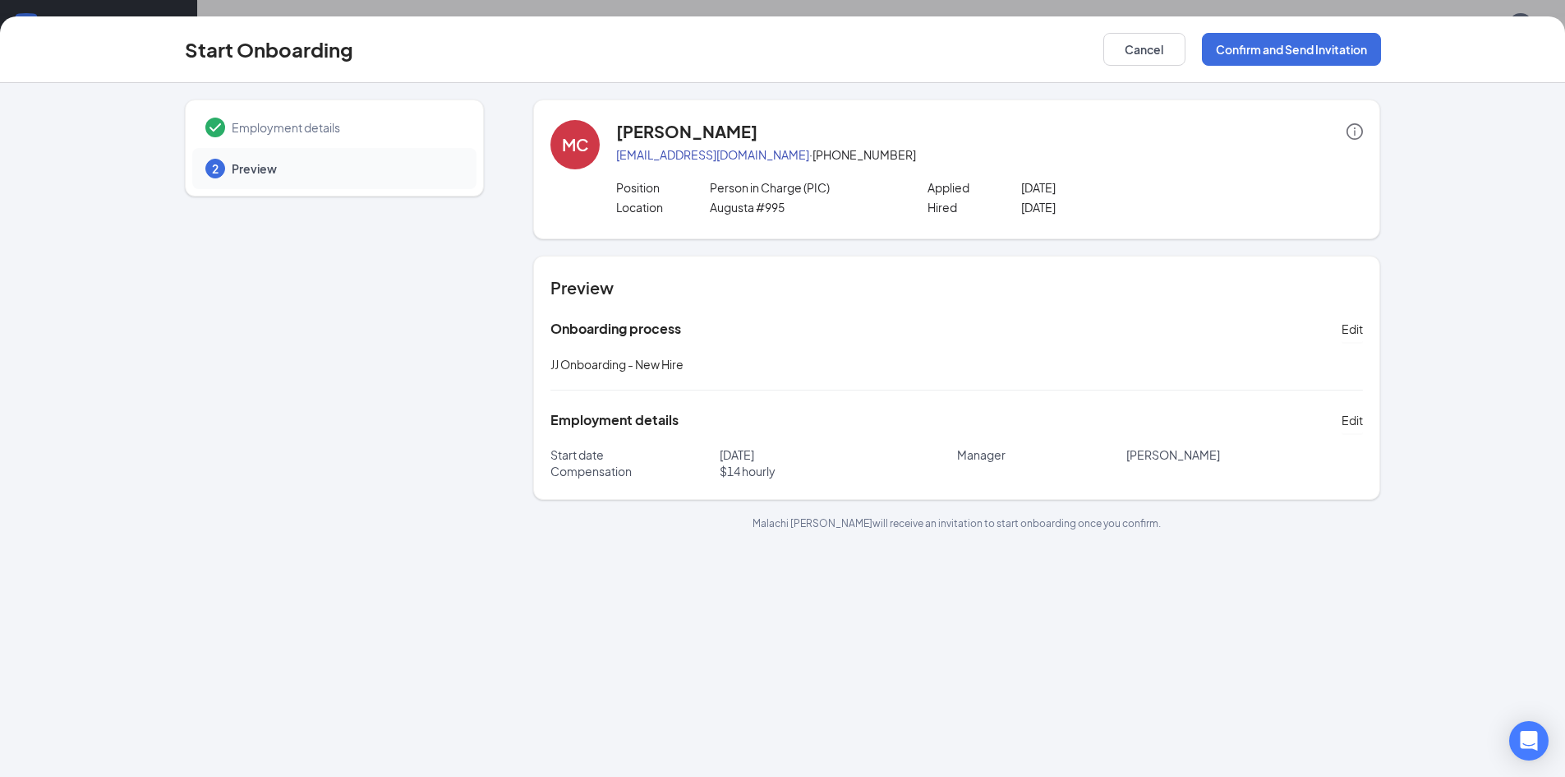
scroll to position [0, 0]
click at [1255, 47] on button "Confirm and Send Invitation" at bounding box center [1291, 49] width 179 height 33
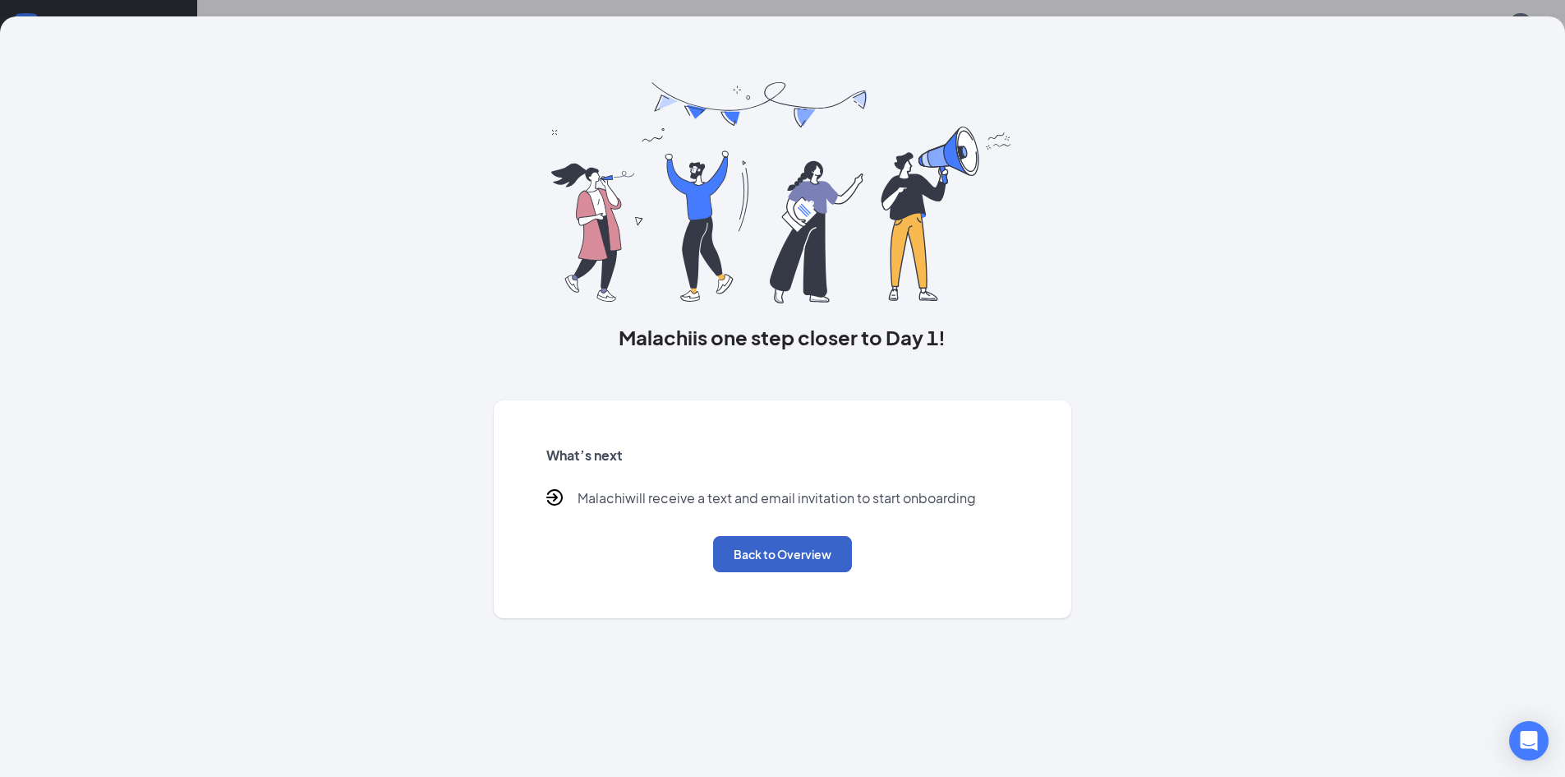
click at [838, 565] on button "Back to Overview" at bounding box center [782, 554] width 139 height 36
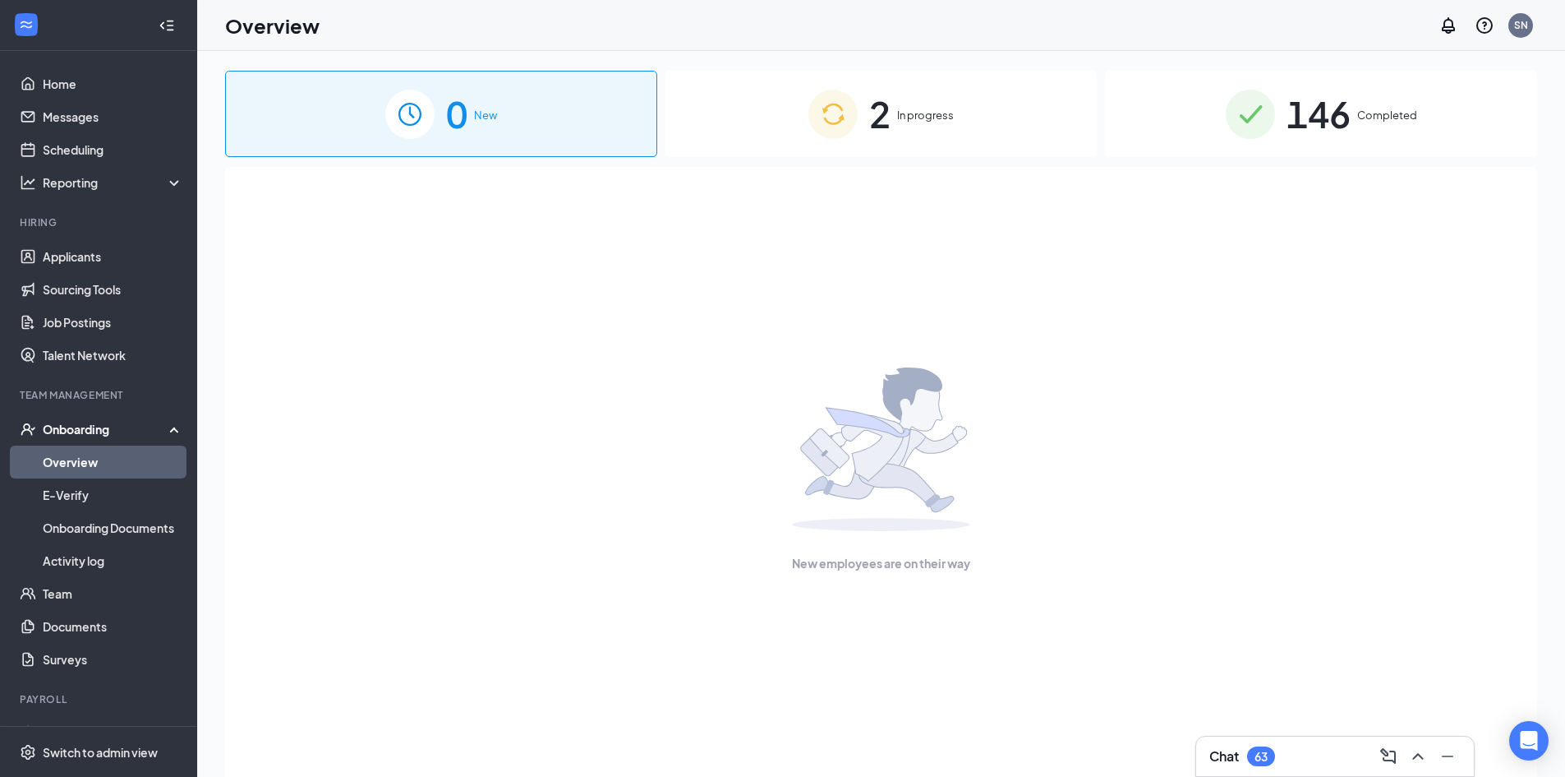
click at [915, 126] on div "2 In progress" at bounding box center [882, 114] width 432 height 86
